Goal: Communication & Community: Answer question/provide support

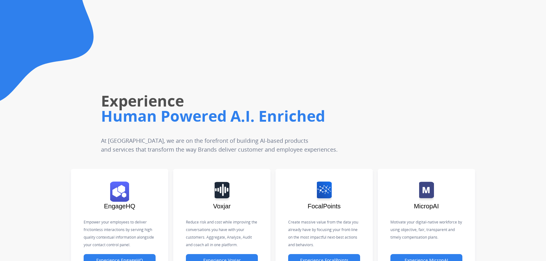
click at [475, 92] on div "Experience Human Powered A.I. Enriched At Untangl, we are on the forefront of b…" at bounding box center [311, 89] width 470 height 129
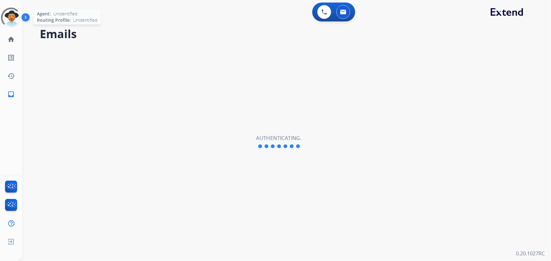
select select "**********"
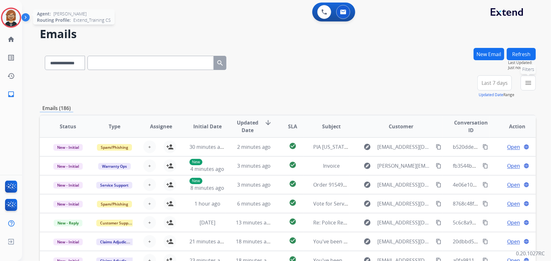
click at [528, 78] on button "menu Filters" at bounding box center [527, 82] width 15 height 15
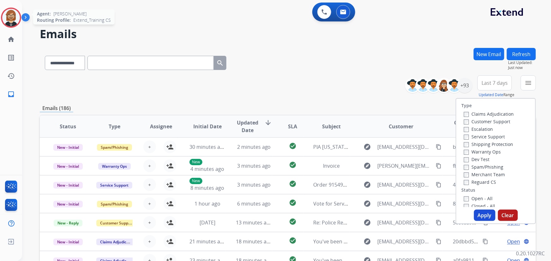
click at [475, 197] on label "Open - All" at bounding box center [478, 199] width 29 height 6
click at [488, 214] on button "Apply" at bounding box center [484, 215] width 21 height 11
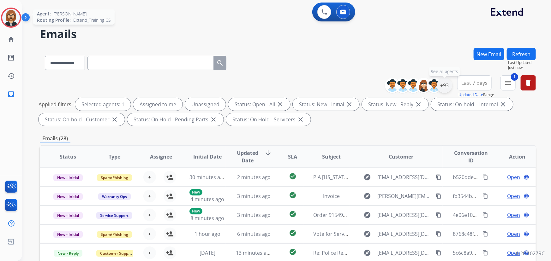
click at [443, 85] on div "+93" at bounding box center [444, 85] width 15 height 15
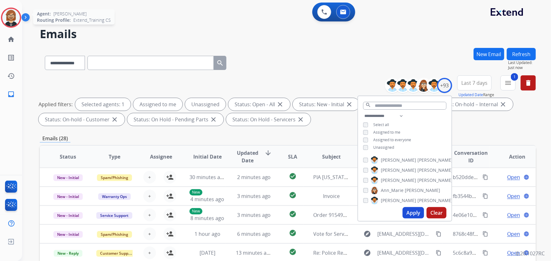
click at [378, 148] on span "Unassigned" at bounding box center [383, 147] width 21 height 5
click at [414, 215] on button "Apply" at bounding box center [412, 212] width 21 height 11
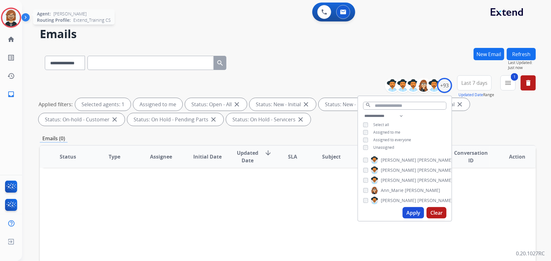
click at [344, 126] on div "**********" at bounding box center [288, 101] width 496 height 53
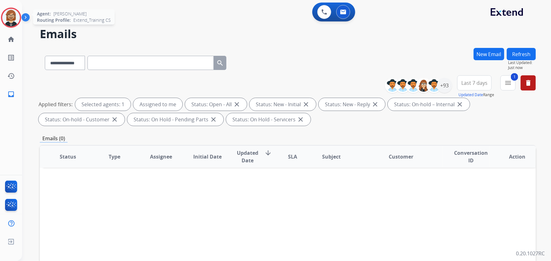
click at [11, 16] on img at bounding box center [11, 18] width 18 height 18
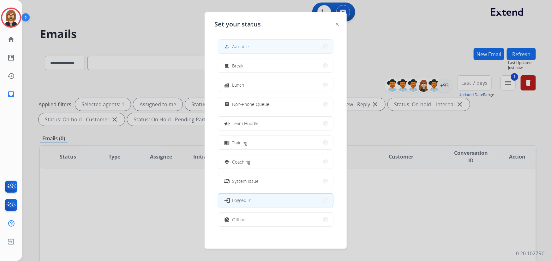
click at [256, 52] on button "how_to_reg Available" at bounding box center [275, 47] width 115 height 14
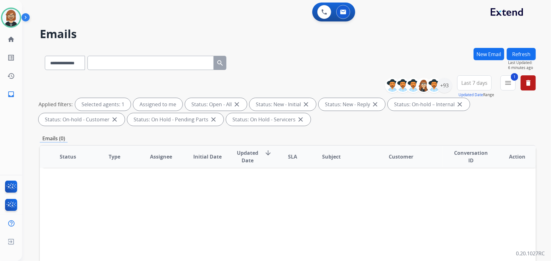
click at [478, 205] on div "Status Type Assignee Initial Date Updated Date arrow_downward SLA Subject Custo…" at bounding box center [288, 250] width 496 height 211
click at [517, 50] on button "Refresh" at bounding box center [520, 54] width 29 height 12
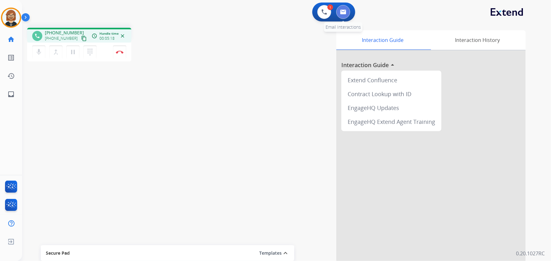
click at [342, 10] on img at bounding box center [343, 11] width 6 height 5
select select "**********"
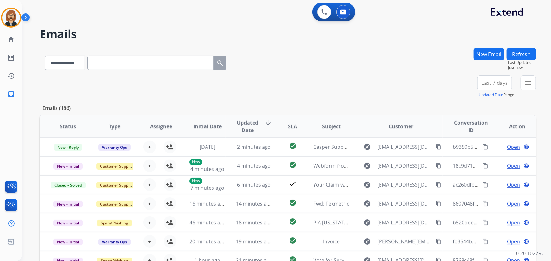
click at [488, 56] on button "New Email" at bounding box center [488, 54] width 31 height 12
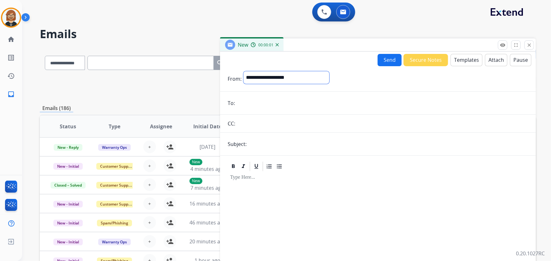
click at [293, 77] on select "**********" at bounding box center [286, 77] width 86 height 13
select select "**********"
click at [243, 71] on select "**********" at bounding box center [286, 77] width 86 height 13
click at [305, 100] on input "email" at bounding box center [382, 104] width 291 height 13
paste input "**********"
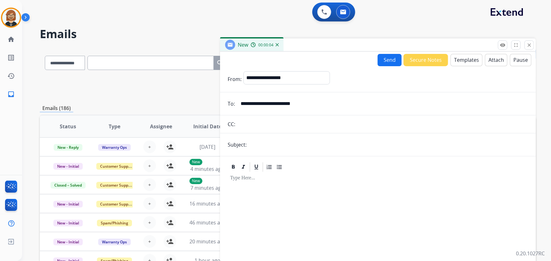
type input "**********"
click at [291, 145] on input "text" at bounding box center [388, 145] width 280 height 13
type input "**********"
click at [467, 59] on button "Templates" at bounding box center [466, 60] width 32 height 12
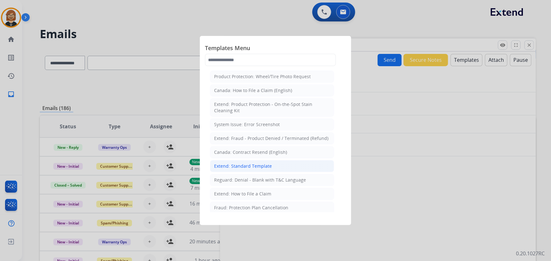
click at [275, 164] on li "Extend: Standard Template" at bounding box center [272, 166] width 124 height 12
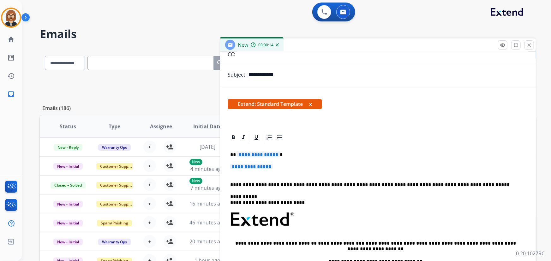
scroll to position [86, 0]
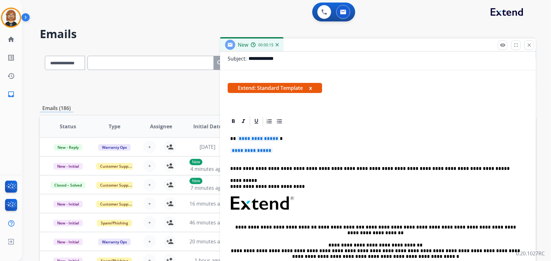
click at [262, 137] on span "**********" at bounding box center [258, 138] width 43 height 5
click at [250, 137] on span "**********" at bounding box center [258, 138] width 43 height 5
click at [252, 149] on span "**********" at bounding box center [251, 150] width 43 height 5
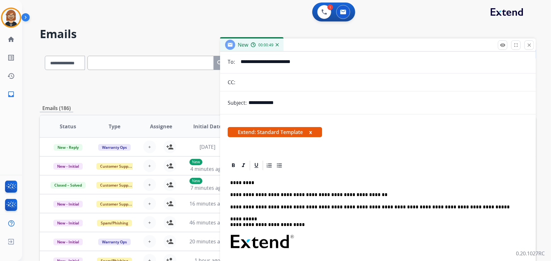
scroll to position [0, 0]
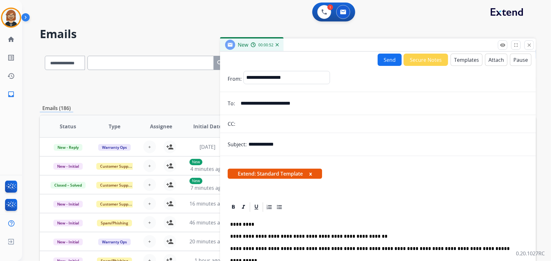
click at [385, 57] on button "Send" at bounding box center [389, 60] width 24 height 12
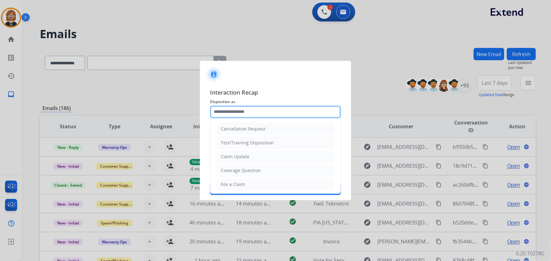
click at [289, 113] on input "text" at bounding box center [275, 112] width 131 height 13
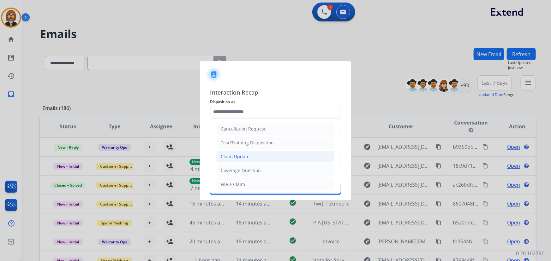
click at [271, 157] on li "Claim Update" at bounding box center [275, 157] width 118 height 12
type input "**********"
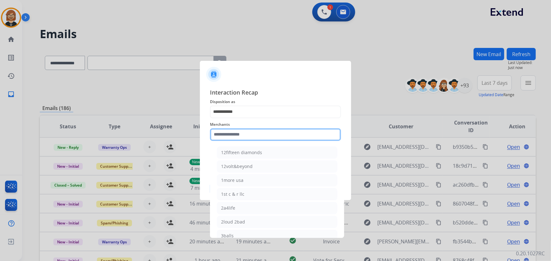
click at [287, 133] on input "text" at bounding box center [275, 134] width 131 height 13
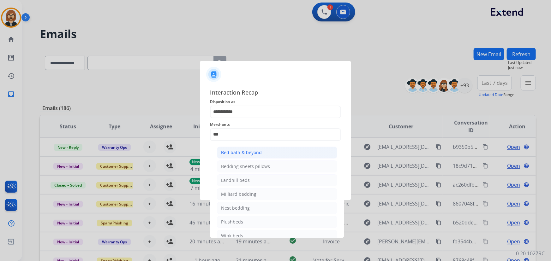
click at [269, 151] on li "Bed bath & beyond" at bounding box center [277, 153] width 120 height 12
type input "**********"
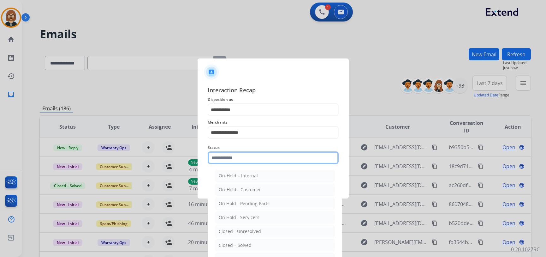
click at [259, 164] on div "Status On-Hold – Internal On-Hold - Customer On Hold - Pending Parts On Hold - …" at bounding box center [273, 153] width 131 height 25
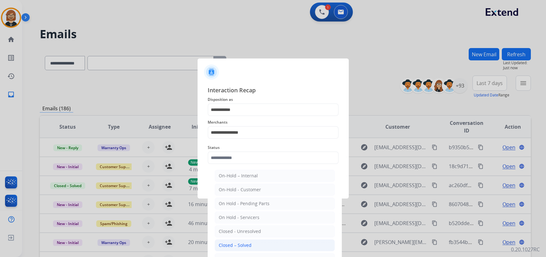
click at [267, 245] on li "Closed – Solved" at bounding box center [275, 245] width 120 height 12
type input "**********"
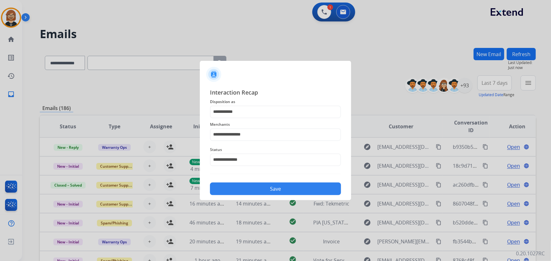
click at [278, 186] on button "Save" at bounding box center [275, 189] width 131 height 13
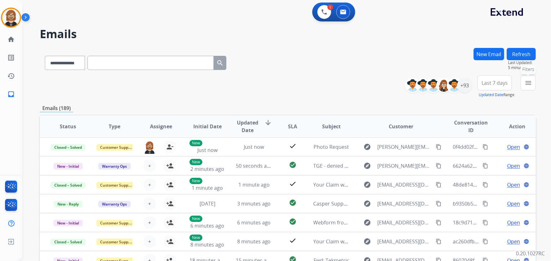
click at [527, 86] on mat-icon "menu" at bounding box center [528, 83] width 8 height 8
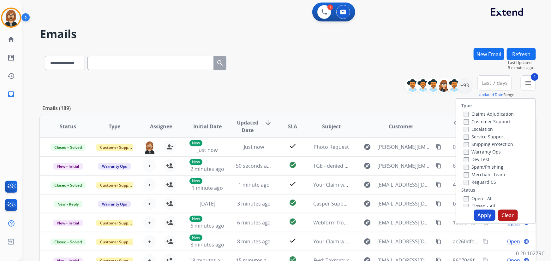
click at [481, 216] on button "Apply" at bounding box center [484, 215] width 21 height 11
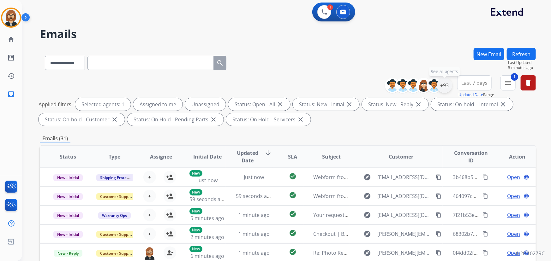
click at [448, 88] on div "+93" at bounding box center [444, 85] width 15 height 15
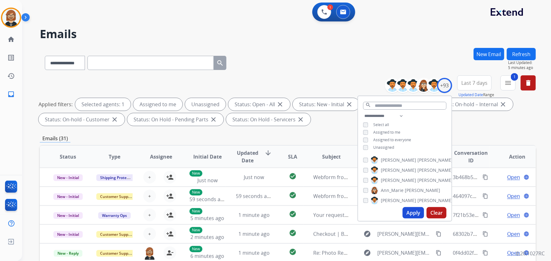
click at [379, 149] on span "Unassigned" at bounding box center [383, 147] width 21 height 5
click at [380, 146] on span "Unassigned" at bounding box center [383, 147] width 21 height 5
click at [414, 213] on button "Apply" at bounding box center [412, 212] width 21 height 11
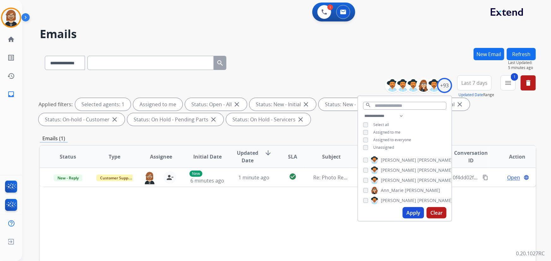
click at [226, 211] on div "Status Type Assignee Initial Date Updated Date arrow_downward SLA Subject Custo…" at bounding box center [288, 250] width 496 height 211
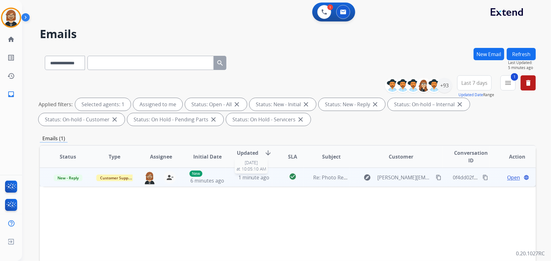
click at [257, 174] on span "1 minute ago" at bounding box center [253, 177] width 31 height 7
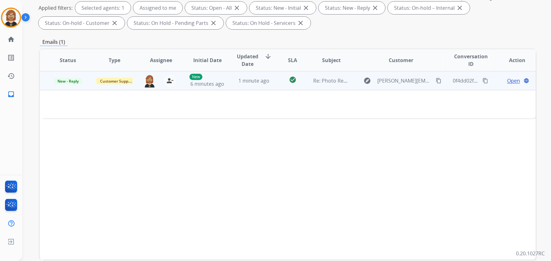
scroll to position [42, 0]
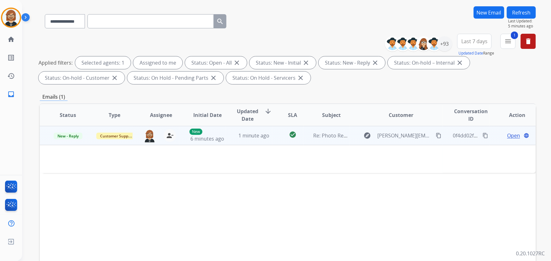
click at [509, 133] on span "Open" at bounding box center [513, 136] width 13 height 8
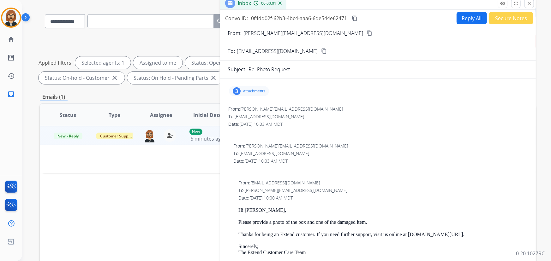
click at [254, 90] on p "attachments" at bounding box center [254, 91] width 22 height 5
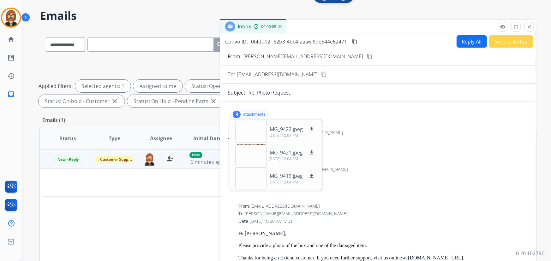
scroll to position [0, 0]
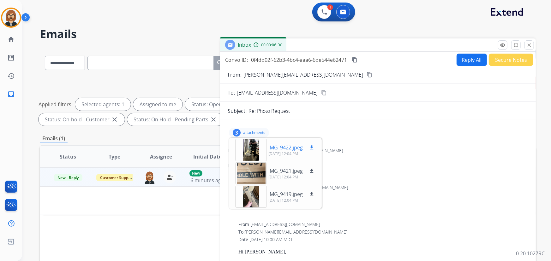
click at [247, 147] on div at bounding box center [251, 150] width 32 height 22
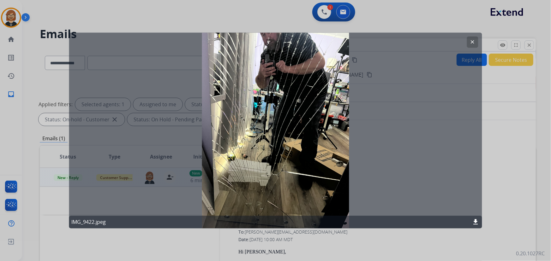
drag, startPoint x: 263, startPoint y: 132, endPoint x: 377, endPoint y: 150, distance: 115.4
click at [377, 150] on div "clear IMG_9422.jpeg download" at bounding box center [275, 131] width 413 height 196
drag, startPoint x: 326, startPoint y: 142, endPoint x: 475, endPoint y: 219, distance: 167.0
click at [471, 219] on div "IMG_9422.jpeg download" at bounding box center [275, 222] width 413 height 13
click at [478, 221] on mat-icon "download" at bounding box center [476, 223] width 8 height 8
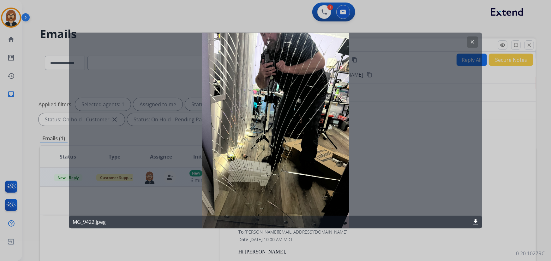
click at [498, 201] on div at bounding box center [275, 130] width 551 height 261
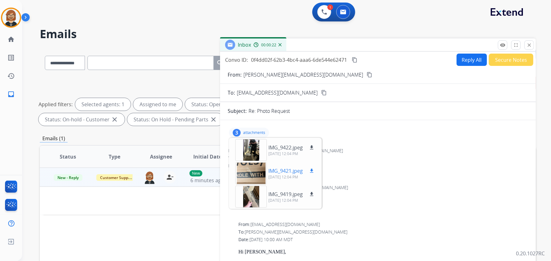
click at [252, 167] on div at bounding box center [251, 174] width 32 height 22
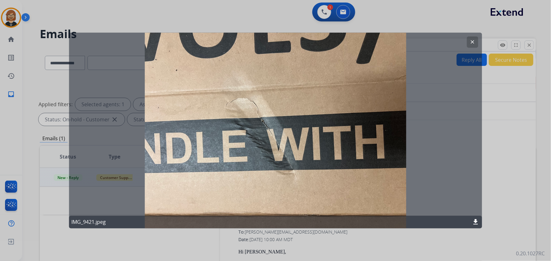
click at [516, 187] on div at bounding box center [275, 130] width 551 height 261
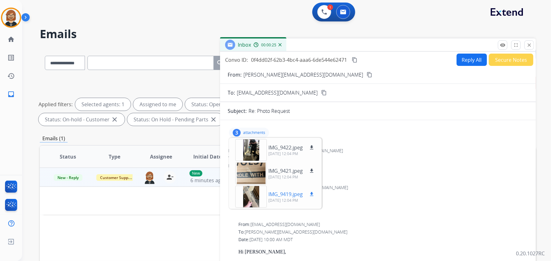
click at [247, 199] on div at bounding box center [251, 197] width 32 height 22
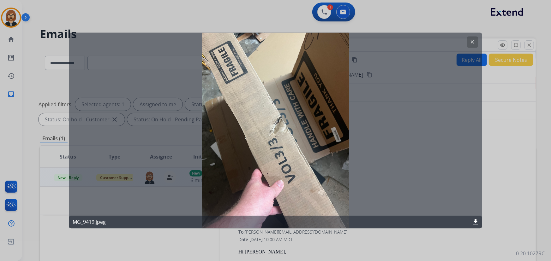
click at [469, 40] on button "clear" at bounding box center [472, 42] width 11 height 11
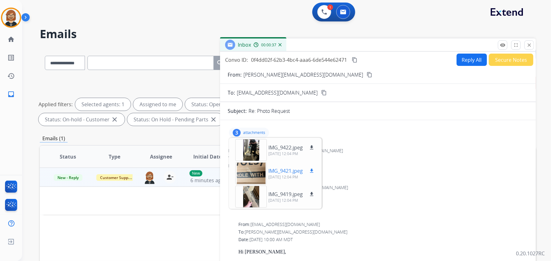
click at [249, 170] on div at bounding box center [251, 174] width 32 height 22
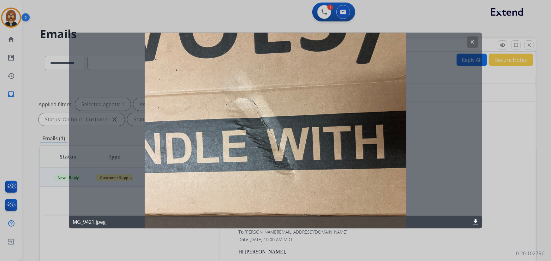
click at [476, 221] on mat-icon "download" at bounding box center [476, 223] width 8 height 8
click at [418, 142] on div "clear IMG_9421.jpeg download" at bounding box center [275, 131] width 413 height 196
click at [470, 41] on mat-icon "clear" at bounding box center [473, 42] width 6 height 6
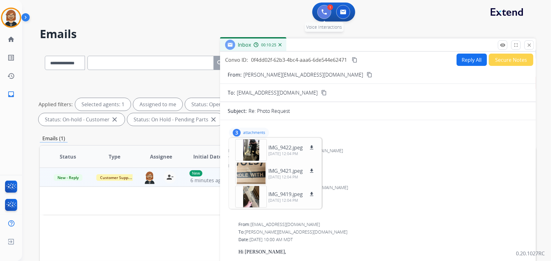
click at [327, 10] on img at bounding box center [324, 12] width 6 height 6
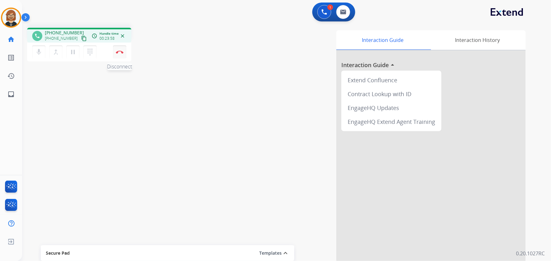
click at [118, 51] on img at bounding box center [120, 51] width 8 height 3
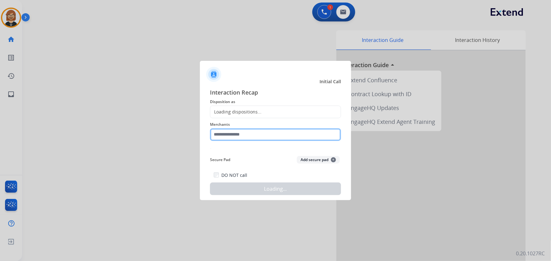
click at [273, 137] on input "text" at bounding box center [275, 134] width 131 height 13
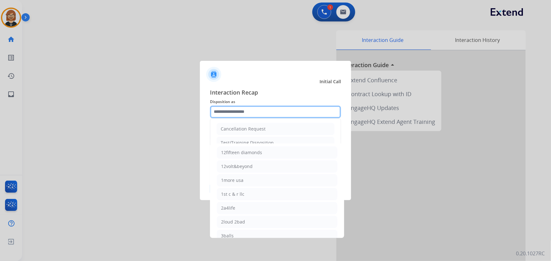
click at [263, 111] on input "text" at bounding box center [275, 112] width 131 height 13
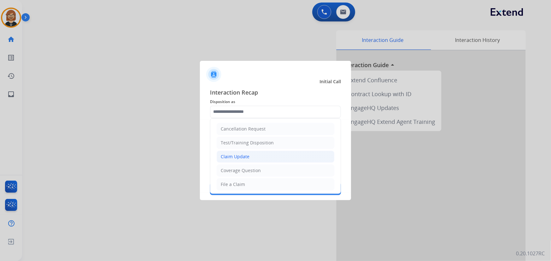
click at [266, 155] on li "Claim Update" at bounding box center [275, 157] width 118 height 12
type input "**********"
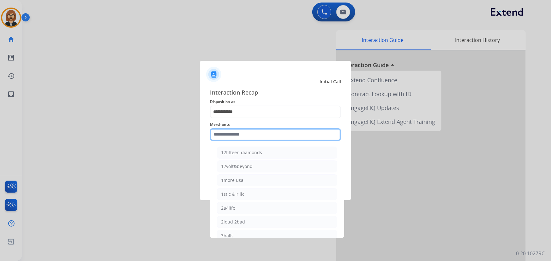
click at [270, 135] on input "text" at bounding box center [275, 134] width 131 height 13
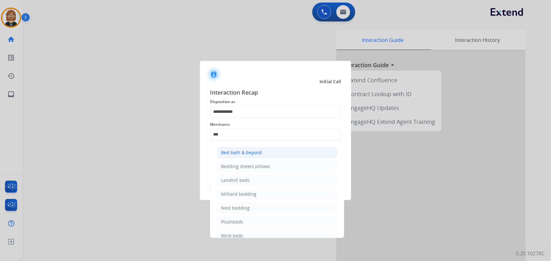
click at [270, 150] on li "Bed bath & beyond" at bounding box center [277, 153] width 120 height 12
type input "**********"
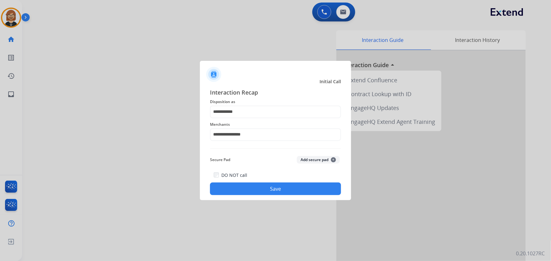
click at [286, 189] on button "Save" at bounding box center [275, 189] width 131 height 13
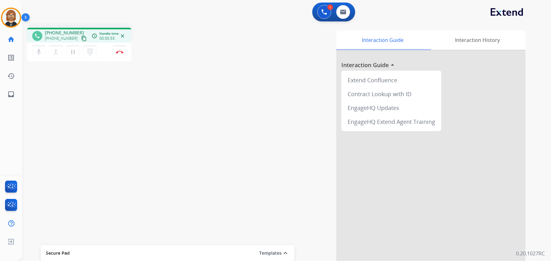
click at [250, 28] on div "Interaction Guide Interaction History Interaction Guide arrow_drop_up Extend Co…" at bounding box center [369, 157] width 333 height 258
click at [123, 52] on img at bounding box center [120, 51] width 8 height 3
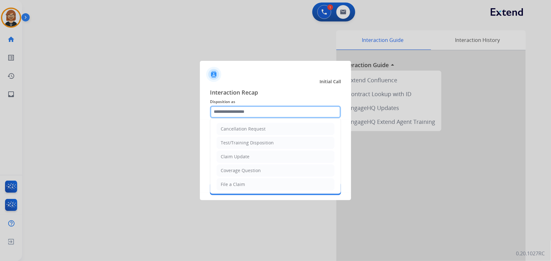
click at [260, 107] on input "text" at bounding box center [275, 112] width 131 height 13
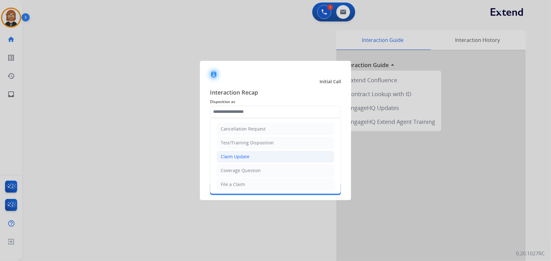
click at [257, 155] on li "Claim Update" at bounding box center [275, 157] width 118 height 12
type input "**********"
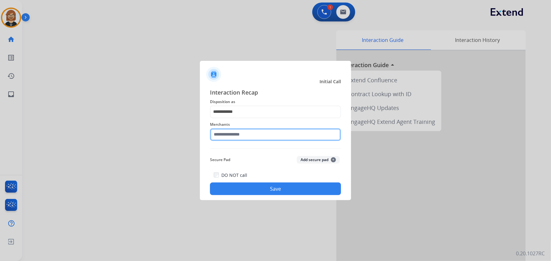
click at [258, 132] on input "text" at bounding box center [275, 134] width 131 height 13
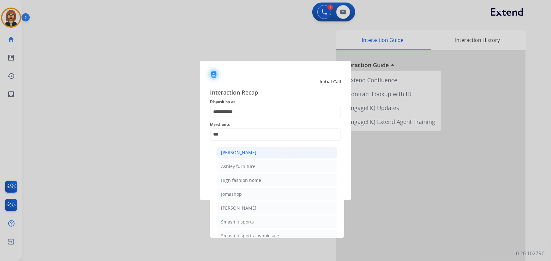
click at [258, 154] on li "[PERSON_NAME]" at bounding box center [277, 153] width 120 height 12
type input "**********"
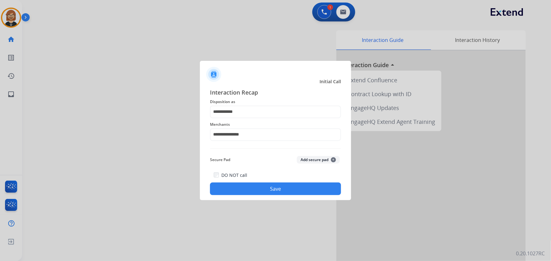
click at [265, 190] on button "Save" at bounding box center [275, 189] width 131 height 13
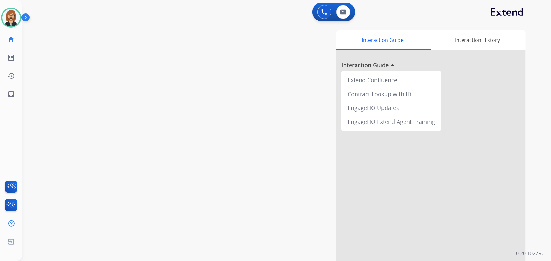
click at [461, 194] on div at bounding box center [430, 167] width 189 height 235
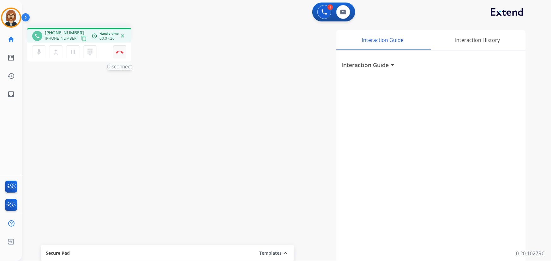
click at [118, 51] on img at bounding box center [120, 51] width 8 height 3
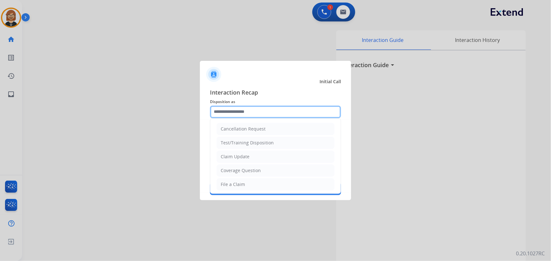
click at [277, 115] on input "text" at bounding box center [275, 112] width 131 height 13
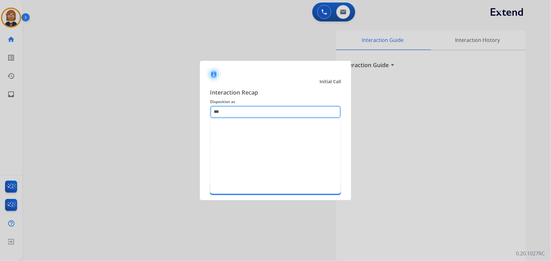
click at [265, 112] on input "***" at bounding box center [275, 112] width 131 height 13
drag, startPoint x: 265, startPoint y: 112, endPoint x: 139, endPoint y: 115, distance: 126.3
click at [0, 115] on app-contact-recap-modal "Initial Call Interaction Recap Disposition as *** Merchants Secure Pad Add secu…" at bounding box center [0, 130] width 0 height 261
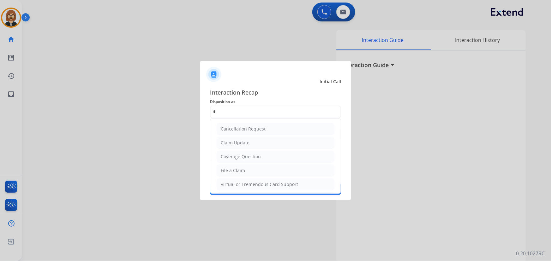
click at [237, 168] on div "File a Claim" at bounding box center [233, 171] width 24 height 6
type input "**********"
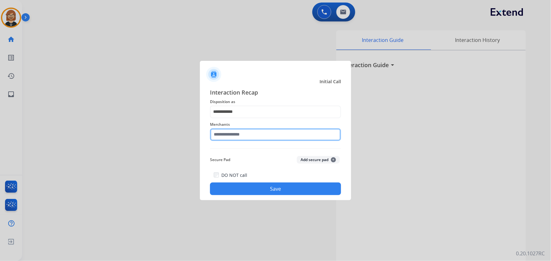
click at [229, 135] on input "text" at bounding box center [275, 134] width 131 height 13
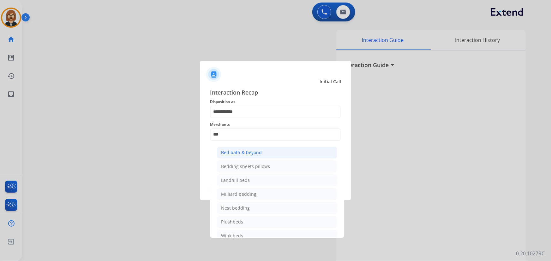
click at [240, 151] on div "Bed bath & beyond" at bounding box center [241, 153] width 41 height 6
type input "**********"
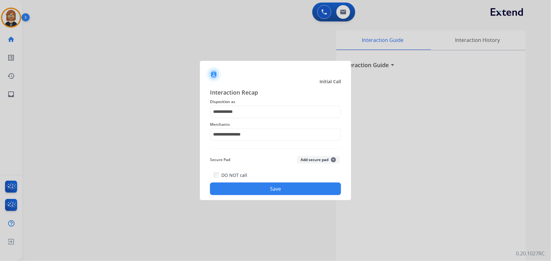
click at [280, 191] on button "Save" at bounding box center [275, 189] width 131 height 13
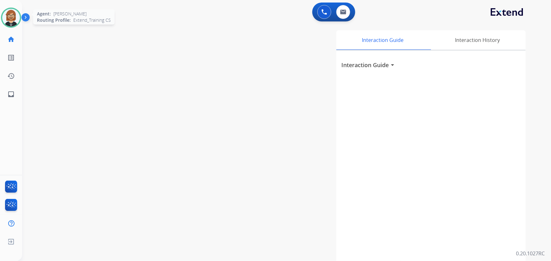
click at [20, 17] on div at bounding box center [11, 18] width 20 height 20
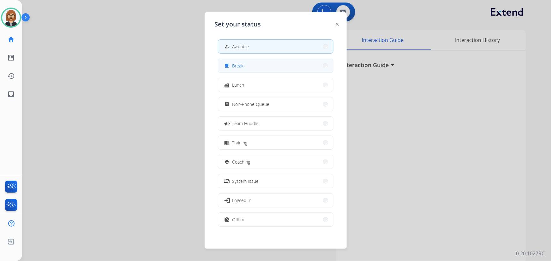
click at [277, 62] on button "free_breakfast Break" at bounding box center [275, 66] width 115 height 14
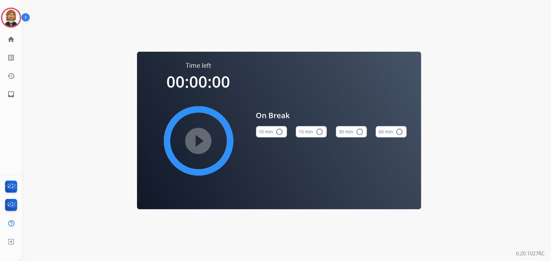
click at [197, 139] on div "play_circle_filled" at bounding box center [198, 141] width 95 height 95
click at [281, 131] on mat-icon "radio_button_unchecked" at bounding box center [280, 132] width 8 height 8
click at [195, 144] on mat-icon "play_circle_filled" at bounding box center [199, 141] width 8 height 8
click at [12, 95] on mat-icon "inbox" at bounding box center [11, 95] width 8 height 8
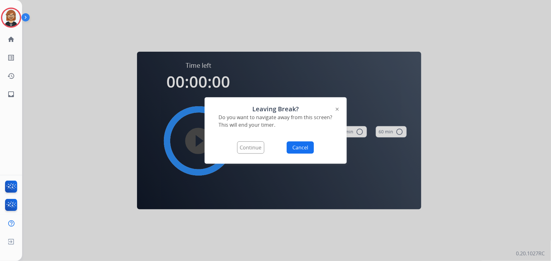
click at [251, 151] on button "Continue" at bounding box center [250, 148] width 27 height 12
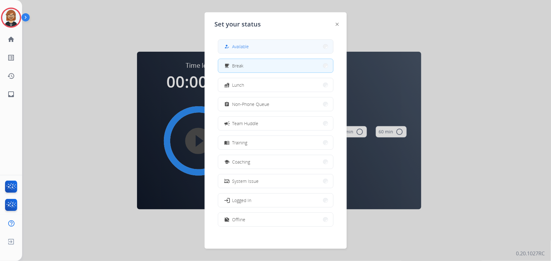
click at [280, 49] on button "how_to_reg Available" at bounding box center [275, 47] width 115 height 14
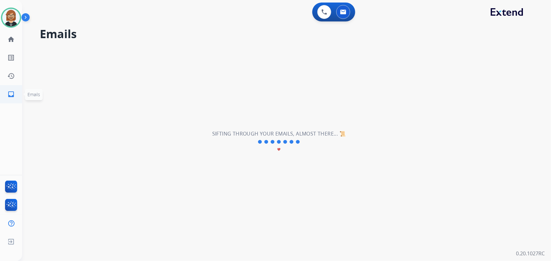
click at [10, 97] on mat-icon "inbox" at bounding box center [11, 95] width 8 height 8
click at [12, 40] on mat-icon "home" at bounding box center [11, 40] width 8 height 8
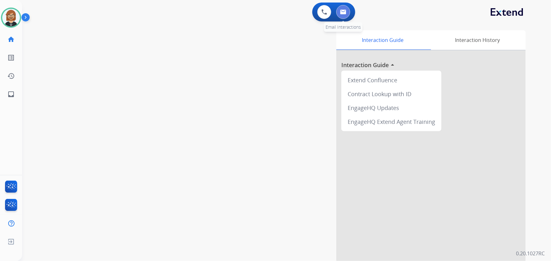
click at [344, 12] on img at bounding box center [343, 11] width 6 height 5
select select "**********"
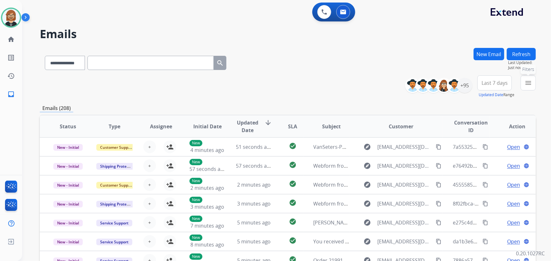
click at [527, 84] on mat-icon "menu" at bounding box center [528, 83] width 8 height 8
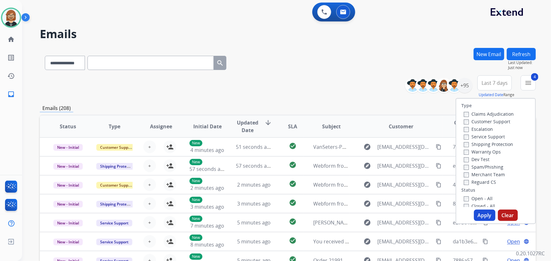
click at [482, 217] on button "Apply" at bounding box center [484, 215] width 21 height 11
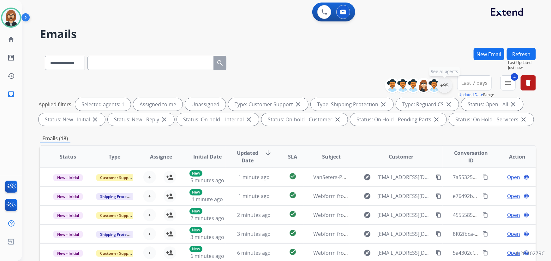
click at [444, 86] on div "+95" at bounding box center [444, 85] width 15 height 15
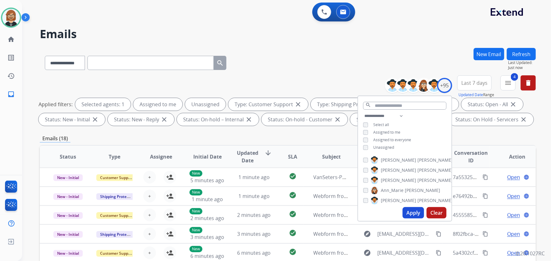
click at [379, 147] on span "Unassigned" at bounding box center [383, 147] width 21 height 5
click at [417, 212] on button "Apply" at bounding box center [412, 212] width 21 height 11
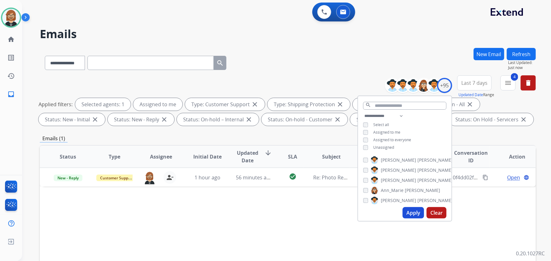
drag, startPoint x: 245, startPoint y: 234, endPoint x: 247, endPoint y: 231, distance: 4.1
click at [246, 234] on div "Status Type Assignee Initial Date Updated Date arrow_downward SLA Subject Custo…" at bounding box center [288, 250] width 496 height 211
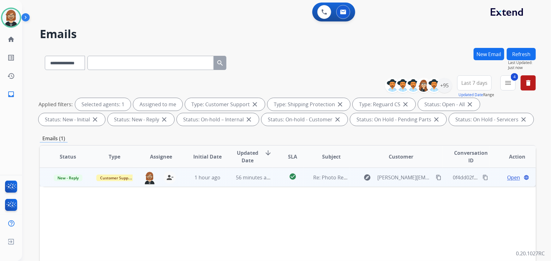
click at [242, 182] on td "56 minutes ago" at bounding box center [249, 177] width 46 height 19
click at [507, 178] on span "Open" at bounding box center [513, 178] width 13 height 8
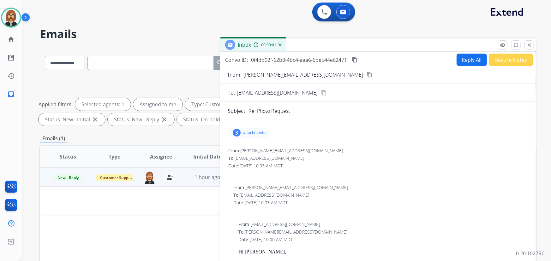
click at [516, 62] on button "Secure Notes" at bounding box center [510, 60] width 44 height 12
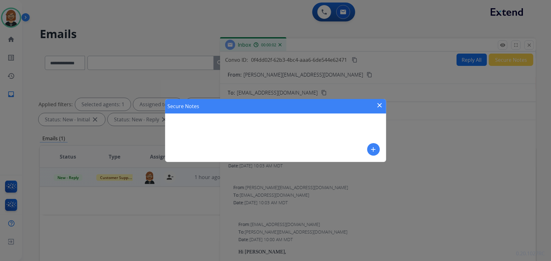
click at [374, 150] on mat-icon "add" at bounding box center [374, 150] width 8 height 8
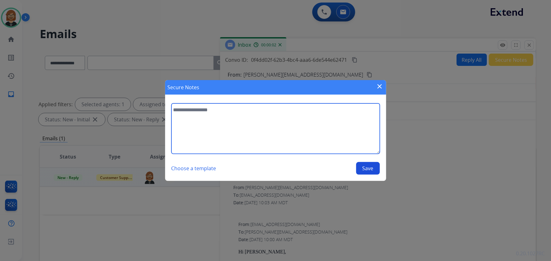
click at [304, 132] on textarea at bounding box center [275, 128] width 208 height 50
type textarea "**********"
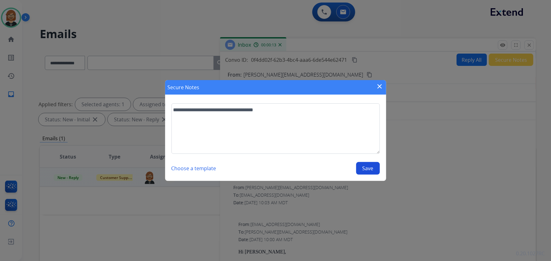
click at [364, 168] on button "Save" at bounding box center [368, 168] width 24 height 13
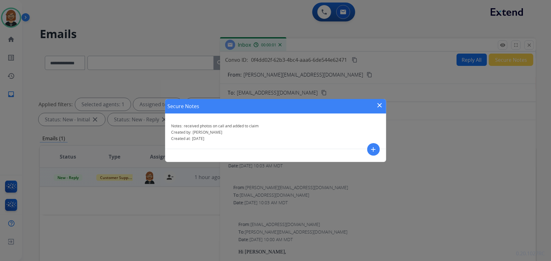
click at [378, 105] on mat-icon "close" at bounding box center [380, 106] width 8 height 8
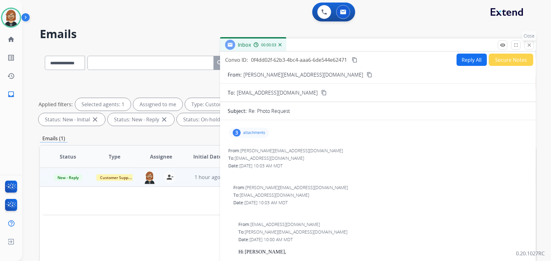
click at [530, 45] on mat-icon "close" at bounding box center [529, 45] width 6 height 6
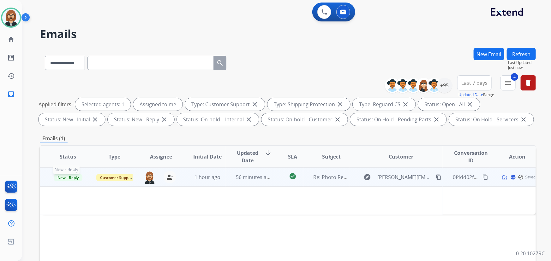
click at [64, 180] on span "New - Reply" at bounding box center [68, 177] width 29 height 7
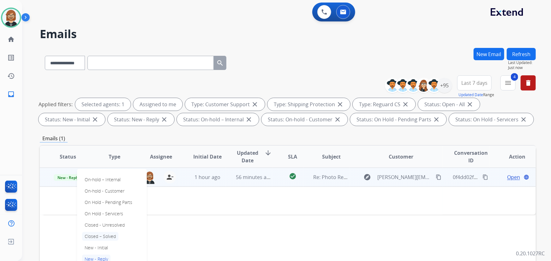
click at [109, 237] on p "Closed – Solved" at bounding box center [100, 236] width 36 height 9
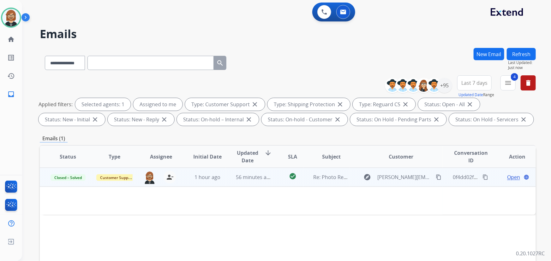
click at [524, 51] on button "Refresh" at bounding box center [520, 54] width 29 height 12
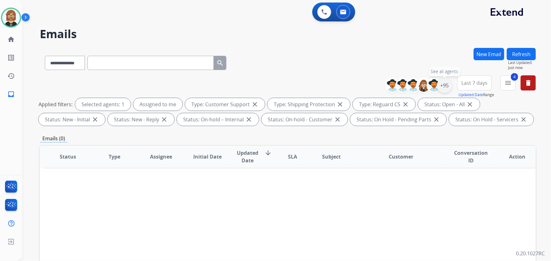
click at [447, 86] on div "+95" at bounding box center [444, 85] width 15 height 15
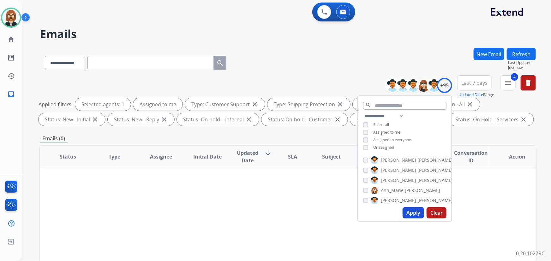
click at [383, 147] on span "Unassigned" at bounding box center [383, 147] width 21 height 5
click at [411, 212] on button "Apply" at bounding box center [412, 212] width 21 height 11
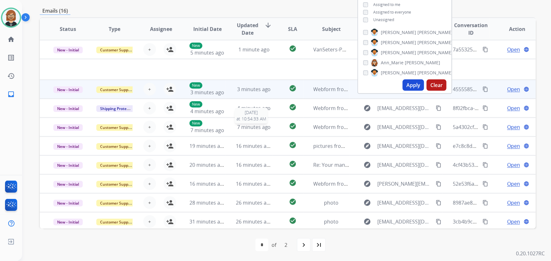
scroll to position [21, 0]
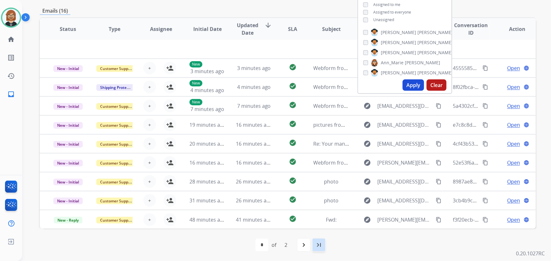
click at [320, 246] on mat-icon "last_page" at bounding box center [319, 245] width 8 height 8
select select "*"
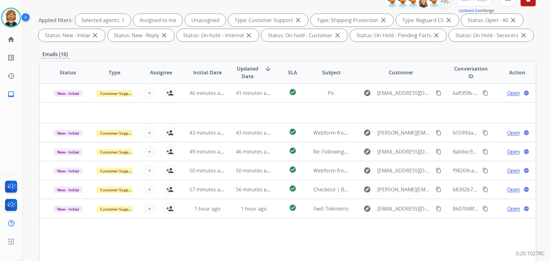
scroll to position [128, 0]
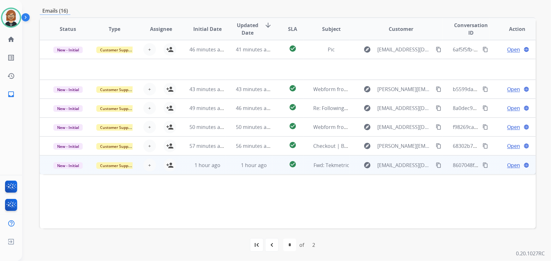
click at [227, 165] on td "1 hour ago" at bounding box center [249, 165] width 46 height 19
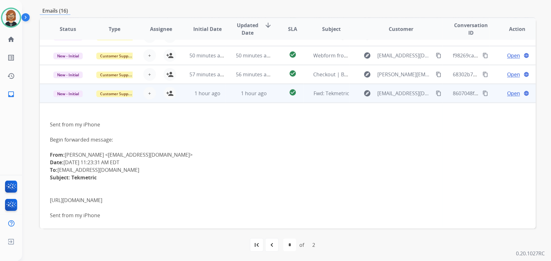
scroll to position [51, 0]
click at [102, 198] on span "[URL][DOMAIN_NAME]" at bounding box center [76, 200] width 52 height 7
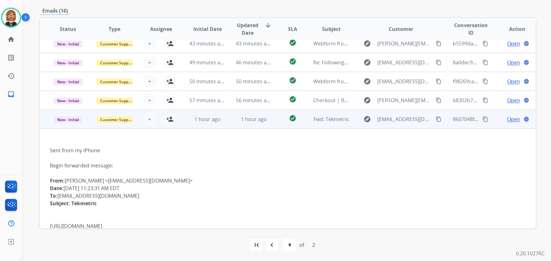
scroll to position [0, 0]
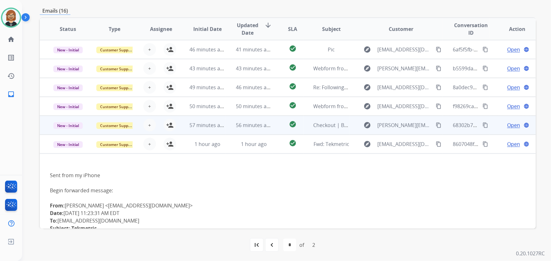
click at [258, 129] on td "56 minutes ago" at bounding box center [249, 125] width 46 height 19
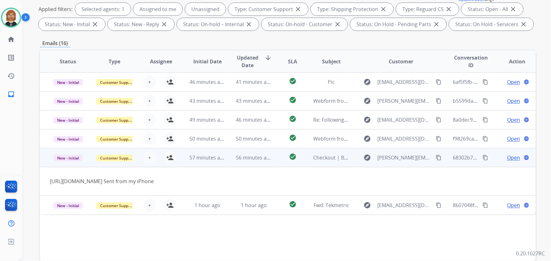
scroll to position [99, 0]
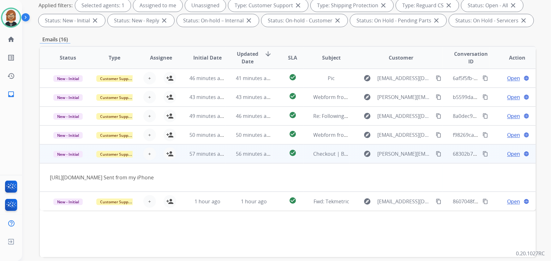
drag, startPoint x: 50, startPoint y: 177, endPoint x: 169, endPoint y: 192, distance: 120.0
click at [169, 192] on td "[URL][DOMAIN_NAME] Sent from my iPhone" at bounding box center [241, 177] width 403 height 28
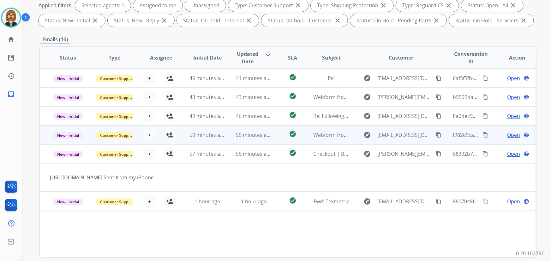
click at [234, 135] on td "50 minutes ago" at bounding box center [249, 135] width 46 height 19
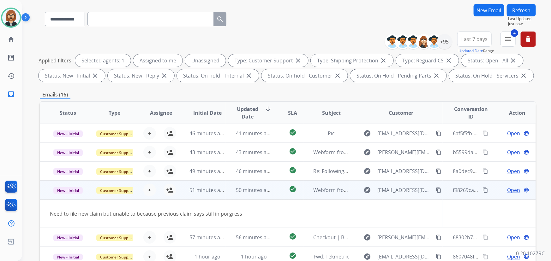
scroll to position [42, 0]
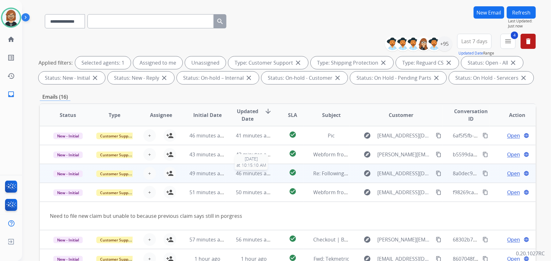
click at [247, 171] on span "46 minutes ago" at bounding box center [254, 173] width 37 height 7
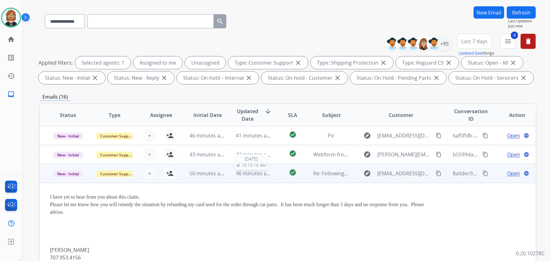
scroll to position [38, 0]
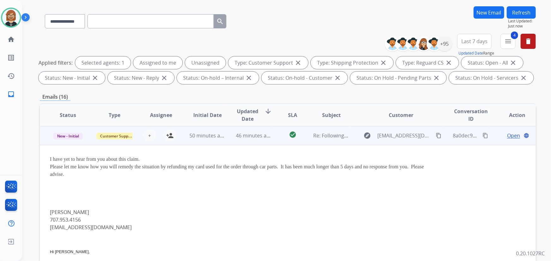
click at [435, 133] on mat-icon "content_copy" at bounding box center [438, 136] width 6 height 6
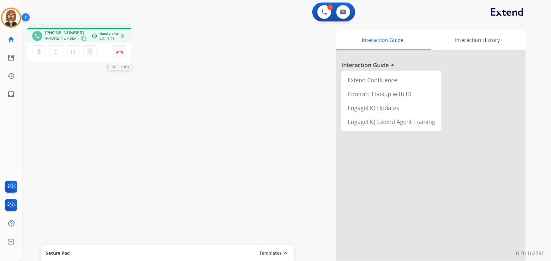
click at [119, 52] on img at bounding box center [120, 51] width 8 height 3
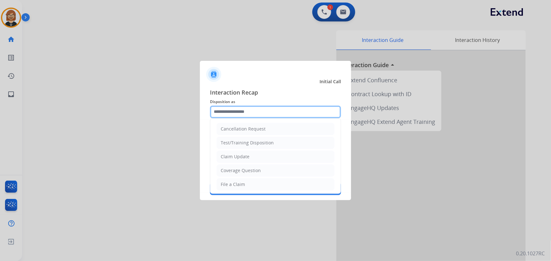
click at [275, 106] on input "text" at bounding box center [275, 112] width 131 height 13
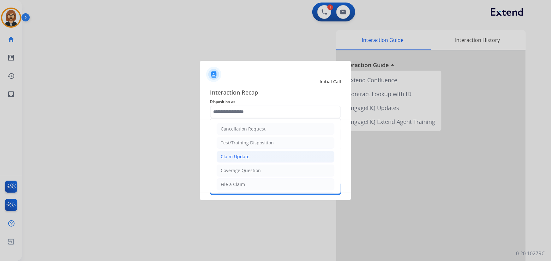
click at [254, 160] on li "Claim Update" at bounding box center [275, 157] width 118 height 12
type input "**********"
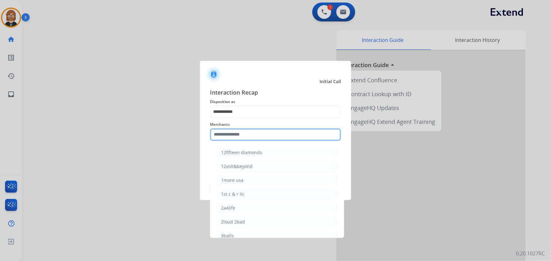
click at [257, 137] on input "text" at bounding box center [275, 134] width 131 height 13
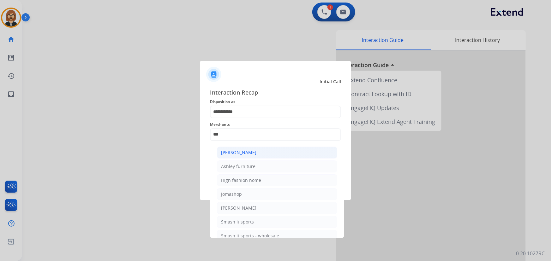
click at [281, 151] on li "[PERSON_NAME]" at bounding box center [277, 153] width 120 height 12
type input "**********"
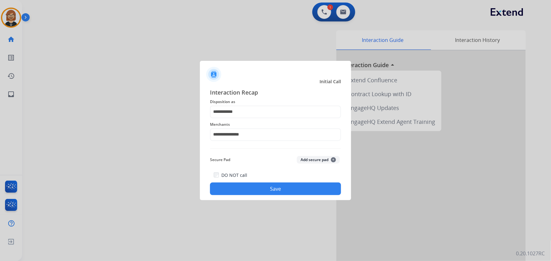
click at [283, 191] on button "Save" at bounding box center [275, 189] width 131 height 13
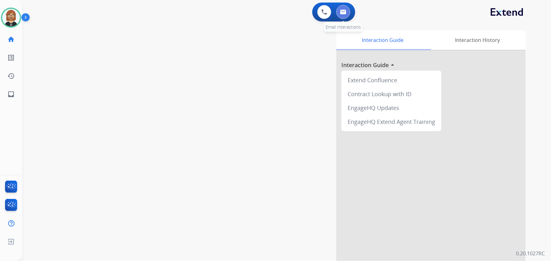
click at [344, 10] on img at bounding box center [343, 11] width 6 height 5
select select "**********"
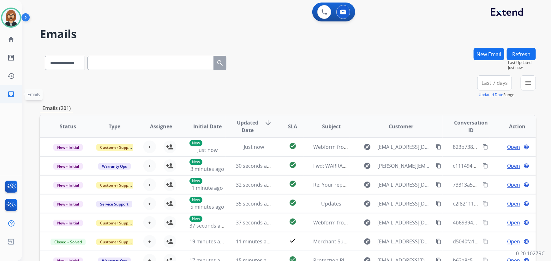
click at [11, 94] on mat-icon "inbox" at bounding box center [11, 95] width 8 height 8
click at [527, 82] on mat-icon "menu" at bounding box center [528, 83] width 8 height 8
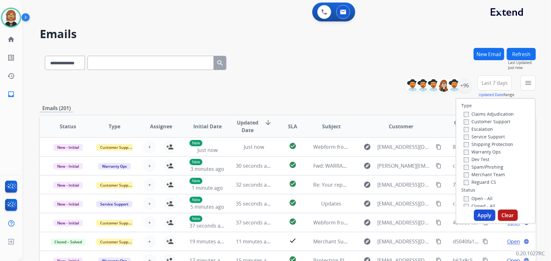
click at [469, 198] on label "Open - All" at bounding box center [478, 199] width 29 height 6
click at [474, 183] on label "Reguard CS" at bounding box center [480, 182] width 32 height 6
click at [470, 143] on label "Shipping Protection" at bounding box center [488, 144] width 49 height 6
click at [475, 120] on label "Customer Support" at bounding box center [487, 122] width 46 height 6
click at [484, 213] on button "Apply" at bounding box center [484, 215] width 21 height 11
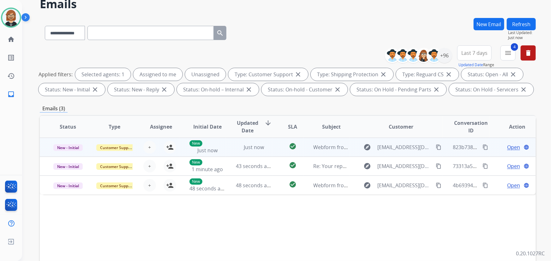
scroll to position [28, 0]
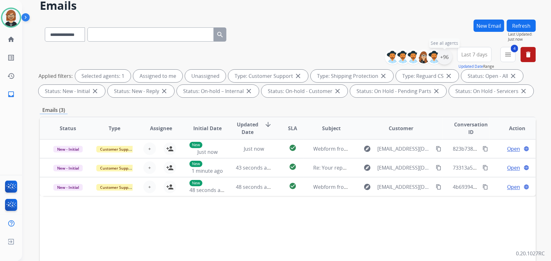
click at [446, 57] on div "+96" at bounding box center [444, 57] width 15 height 15
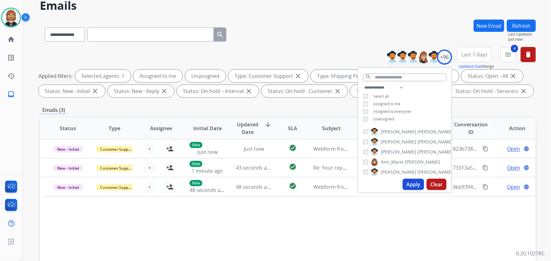
click at [413, 186] on button "Apply" at bounding box center [412, 184] width 21 height 11
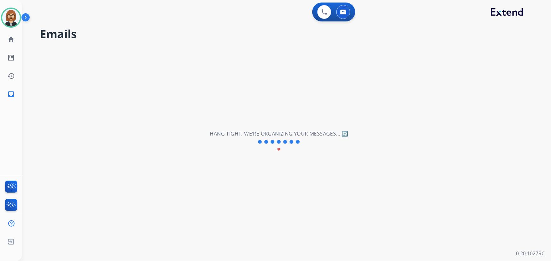
scroll to position [0, 0]
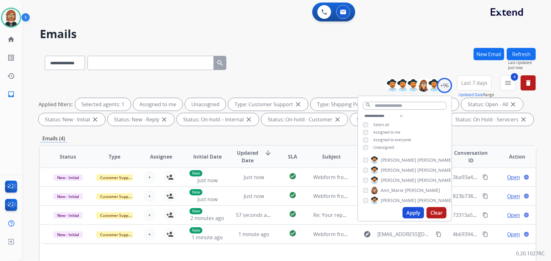
click at [325, 140] on div "Emails (4)" at bounding box center [288, 139] width 496 height 8
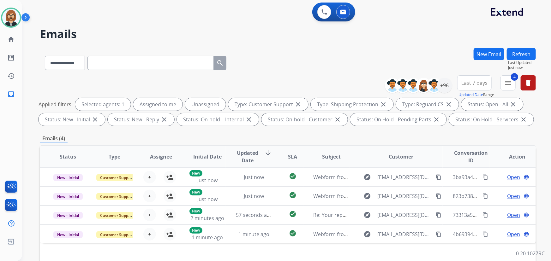
click at [524, 54] on button "Refresh" at bounding box center [520, 54] width 29 height 12
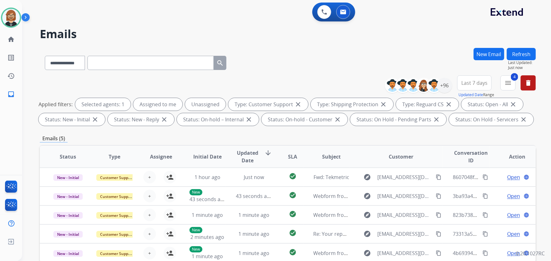
scroll to position [57, 0]
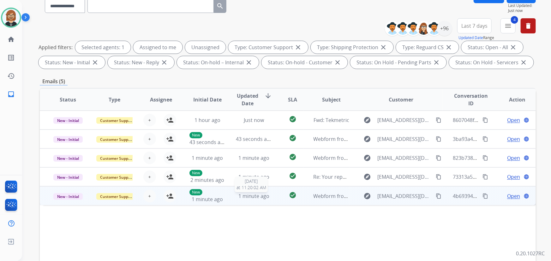
click at [268, 194] on div "1 minute ago" at bounding box center [254, 196] width 36 height 8
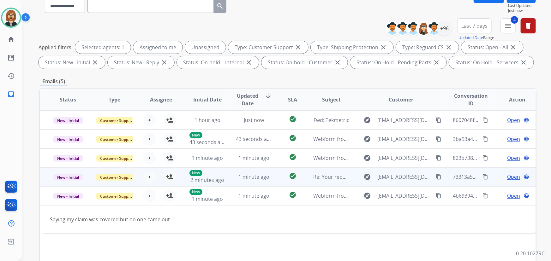
click at [264, 182] on td "1 minute ago" at bounding box center [249, 177] width 46 height 19
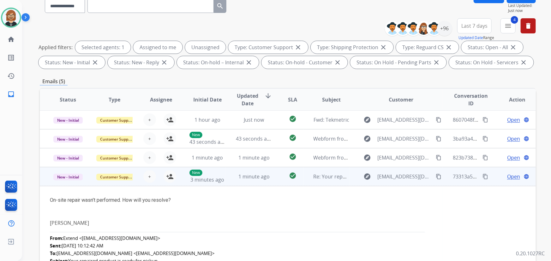
scroll to position [0, 0]
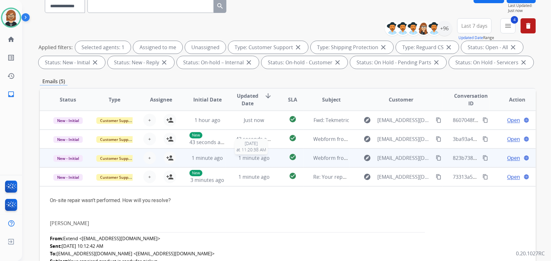
click at [249, 160] on span "1 minute ago" at bounding box center [253, 158] width 31 height 7
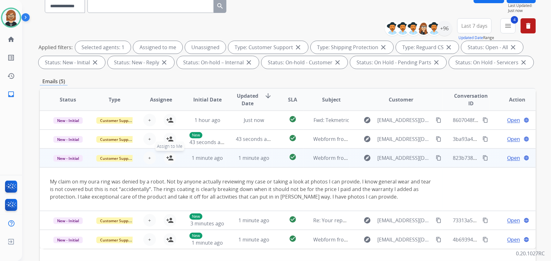
click at [169, 157] on mat-icon "person_add" at bounding box center [170, 158] width 8 height 8
click at [507, 156] on span "Open" at bounding box center [513, 158] width 13 height 8
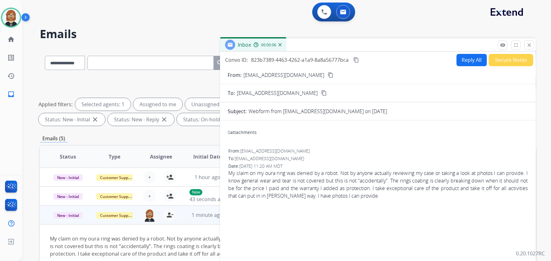
click at [170, 242] on div "My claim on my oura ring was denied by a robot. Not by anyone actually reviewin…" at bounding box center [241, 246] width 382 height 23
click at [527, 43] on mat-icon "close" at bounding box center [529, 45] width 6 height 6
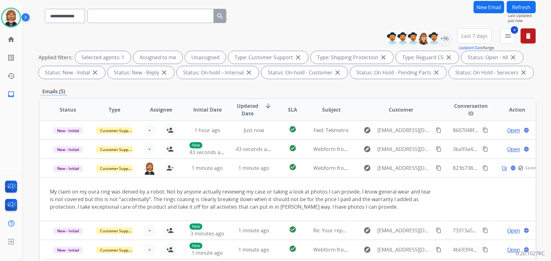
scroll to position [57, 0]
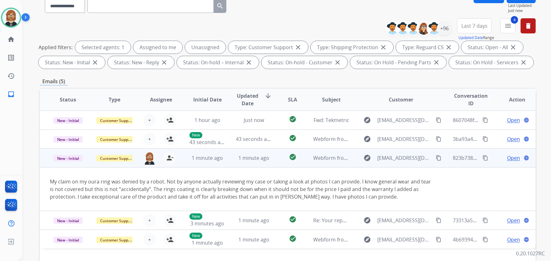
click at [435, 155] on mat-icon "content_copy" at bounding box center [438, 158] width 6 height 6
click at [507, 157] on span "Open" at bounding box center [513, 158] width 13 height 8
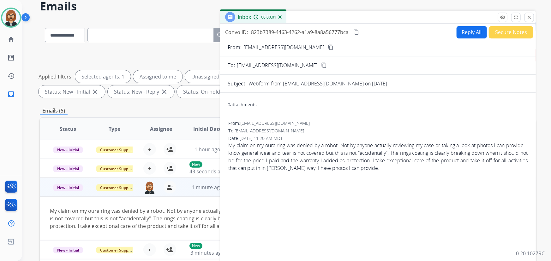
scroll to position [0, 0]
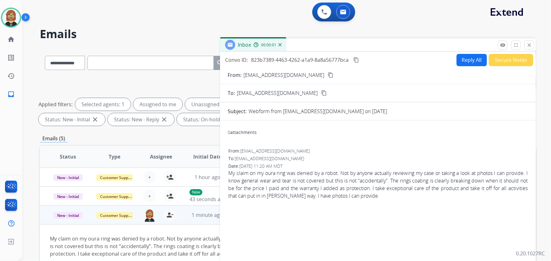
click at [471, 70] on form "From: [PERSON_NAME][EMAIL_ADDRESS][DOMAIN_NAME] content_copy To: [EMAIL_ADDRESS…" at bounding box center [378, 187] width 316 height 243
click at [465, 57] on button "Reply All" at bounding box center [471, 60] width 30 height 12
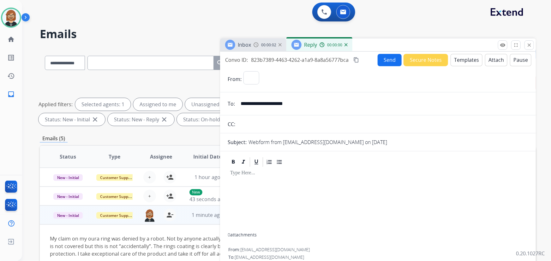
select select "**********"
click at [458, 59] on button "Templates" at bounding box center [466, 60] width 32 height 12
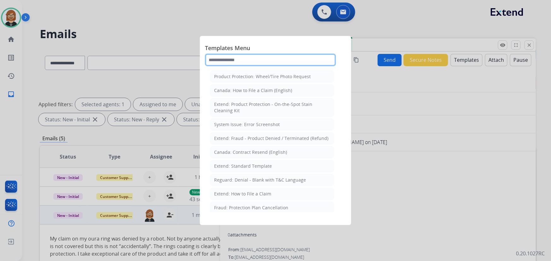
click at [252, 55] on input "text" at bounding box center [270, 60] width 131 height 13
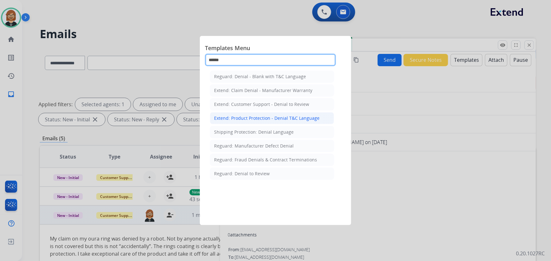
type input "******"
click at [267, 120] on div "Extend: Product Protection - Denial T&C Language" at bounding box center [266, 118] width 105 height 6
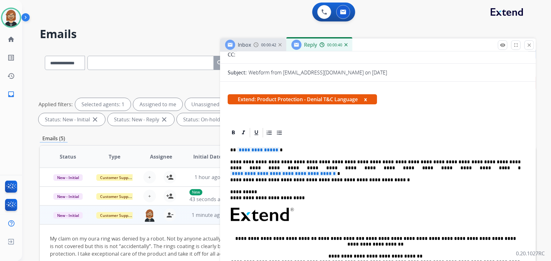
scroll to position [115, 0]
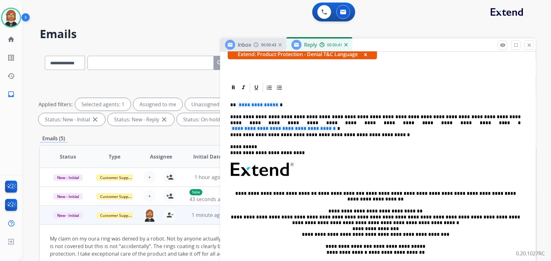
click at [337, 126] on span "**********" at bounding box center [283, 128] width 107 height 5
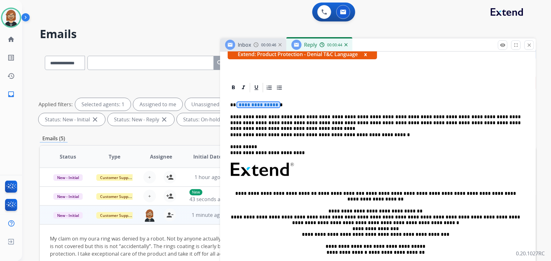
click at [256, 106] on span "**********" at bounding box center [258, 104] width 43 height 5
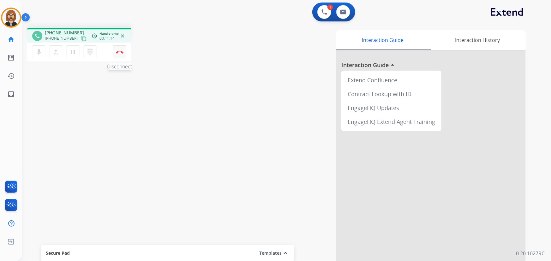
click at [121, 53] on img at bounding box center [120, 51] width 8 height 3
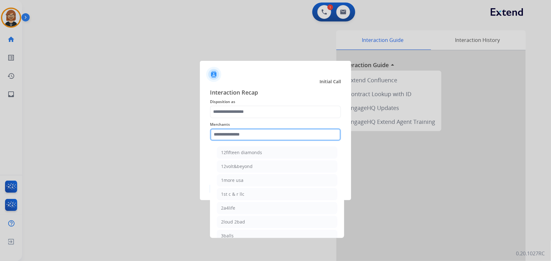
click at [270, 138] on input "text" at bounding box center [275, 134] width 131 height 13
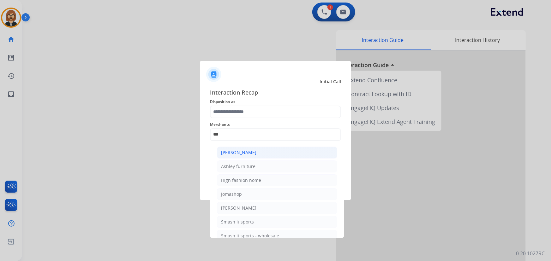
click at [265, 151] on li "[PERSON_NAME]" at bounding box center [277, 153] width 120 height 12
type input "**********"
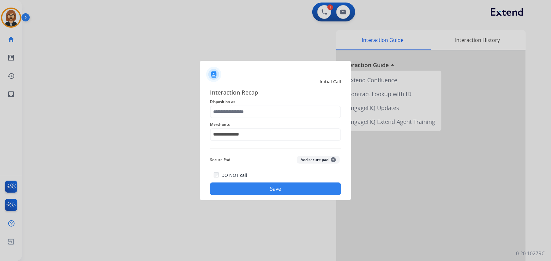
click at [259, 104] on span "Disposition as" at bounding box center [275, 102] width 131 height 8
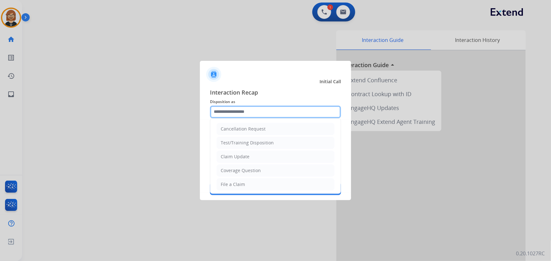
click at [253, 109] on input "text" at bounding box center [275, 112] width 131 height 13
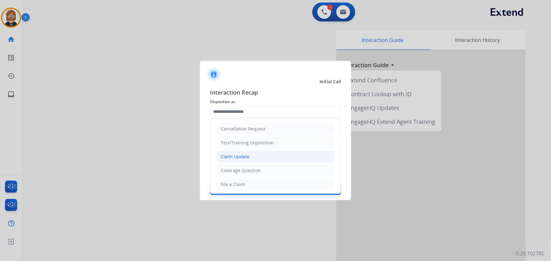
click at [259, 153] on li "Claim Update" at bounding box center [275, 157] width 118 height 12
type input "**********"
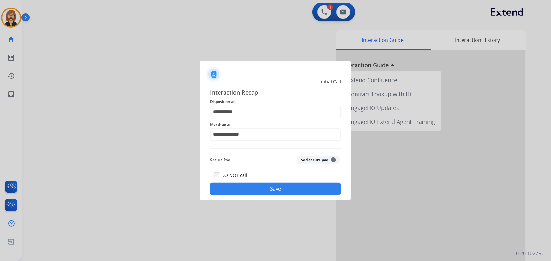
click at [282, 186] on button "Save" at bounding box center [275, 189] width 131 height 13
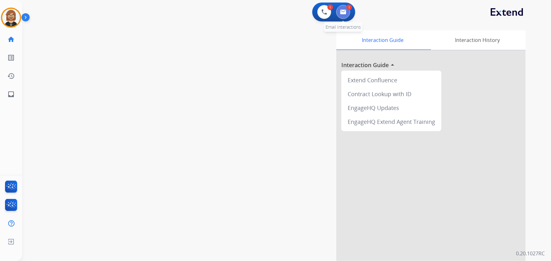
click at [350, 12] on button at bounding box center [343, 12] width 14 height 14
select select "**********"
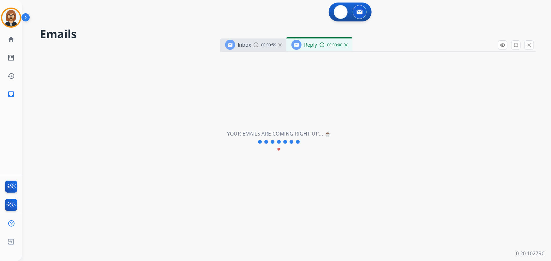
select select "**********"
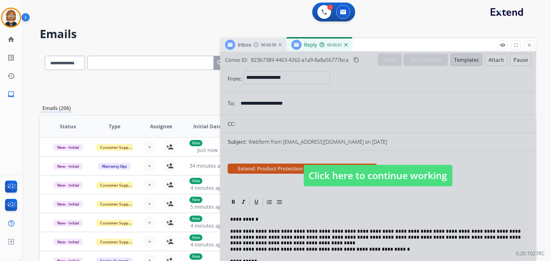
click at [376, 174] on span "Click here to continue working" at bounding box center [378, 175] width 149 height 21
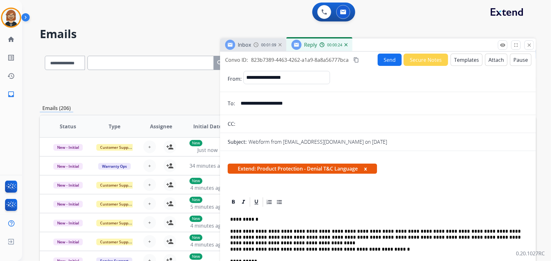
click at [485, 56] on button "Attach" at bounding box center [496, 60] width 22 height 12
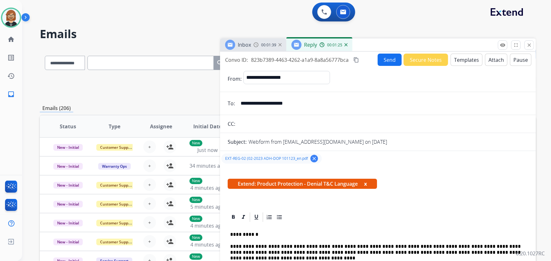
click at [388, 62] on button "Send" at bounding box center [389, 60] width 24 height 12
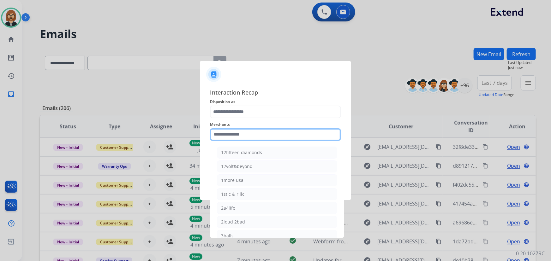
click at [288, 132] on input "text" at bounding box center [275, 134] width 131 height 13
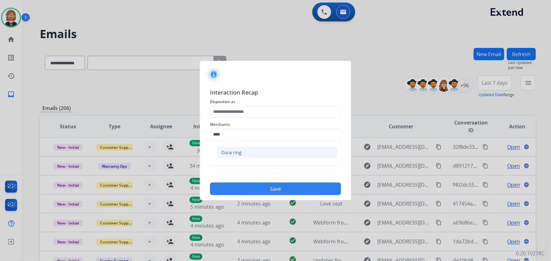
click at [248, 157] on li "Oura ring" at bounding box center [277, 153] width 120 height 12
type input "*********"
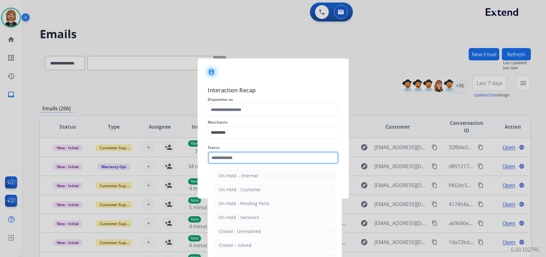
click at [248, 156] on input "text" at bounding box center [273, 157] width 131 height 13
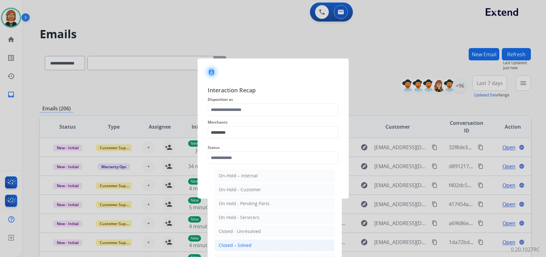
click at [253, 242] on li "Closed – Solved" at bounding box center [275, 245] width 120 height 12
type input "**********"
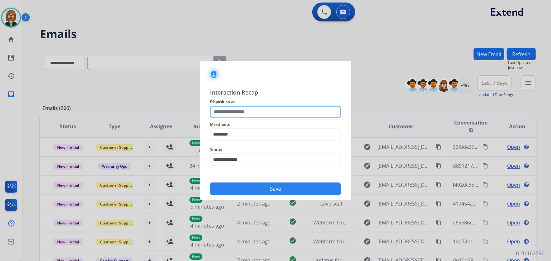
click at [247, 107] on input "text" at bounding box center [275, 112] width 131 height 13
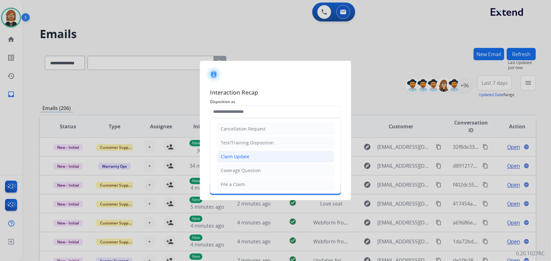
click at [249, 155] on li "Claim Update" at bounding box center [275, 157] width 118 height 12
type input "**********"
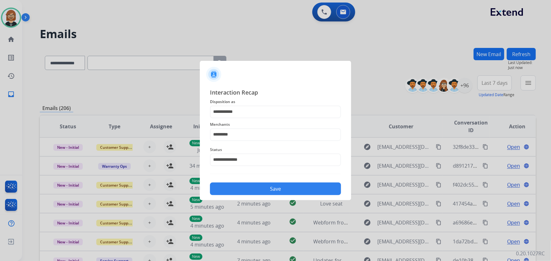
click at [277, 191] on button "Save" at bounding box center [275, 189] width 131 height 13
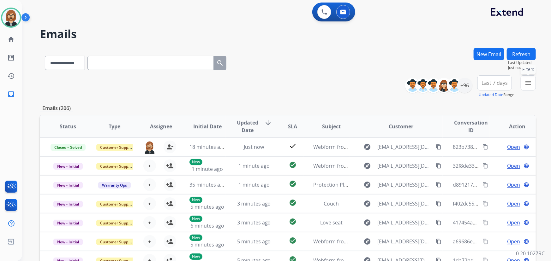
click at [523, 82] on button "menu Filters" at bounding box center [527, 82] width 15 height 15
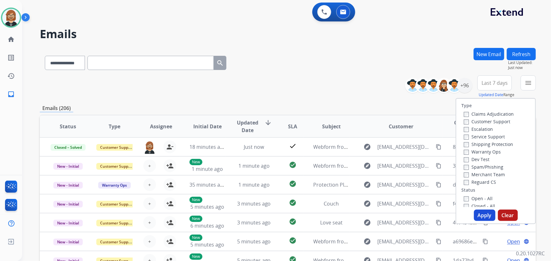
click at [472, 198] on label "Open - All" at bounding box center [478, 199] width 29 height 6
click at [481, 121] on label "Customer Support" at bounding box center [487, 122] width 46 height 6
click at [482, 145] on label "Shipping Protection" at bounding box center [488, 144] width 49 height 6
click at [481, 181] on label "Reguard CS" at bounding box center [480, 182] width 32 height 6
click at [482, 220] on button "Apply" at bounding box center [484, 215] width 21 height 11
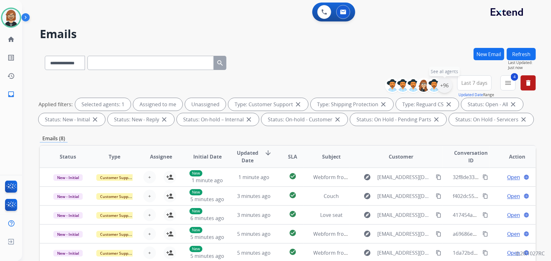
click at [445, 85] on div "+96" at bounding box center [444, 85] width 15 height 15
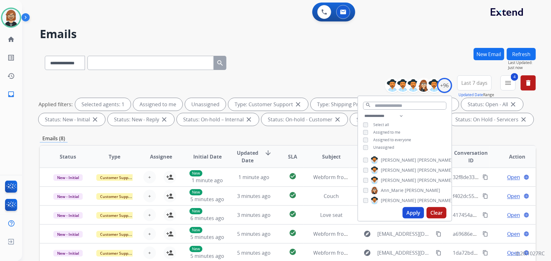
click at [380, 151] on div "**********" at bounding box center [404, 132] width 93 height 40
click at [382, 147] on span "Unassigned" at bounding box center [383, 147] width 21 height 5
drag, startPoint x: 411, startPoint y: 219, endPoint x: 411, endPoint y: 216, distance: 3.2
click at [411, 216] on div "Apply Clear" at bounding box center [404, 213] width 93 height 16
click at [411, 216] on button "Apply" at bounding box center [412, 212] width 21 height 11
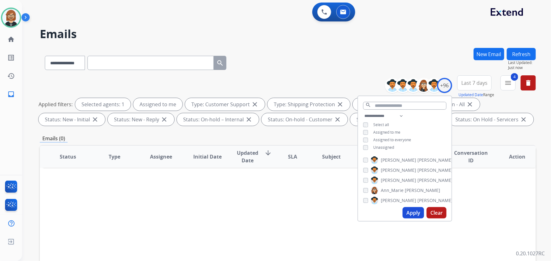
click at [388, 148] on span "Unassigned" at bounding box center [383, 147] width 21 height 5
click at [412, 215] on button "Apply" at bounding box center [412, 212] width 21 height 11
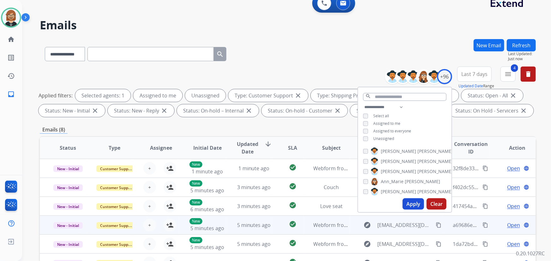
scroll to position [128, 0]
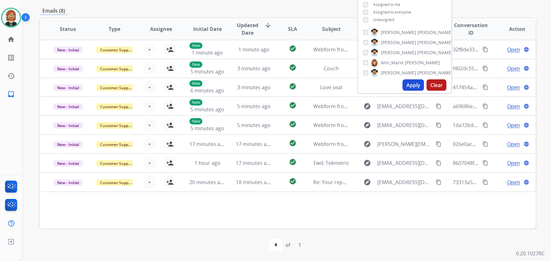
click at [357, 215] on div "Status Type Assignee Initial Date Updated Date arrow_downward SLA Subject Custo…" at bounding box center [288, 122] width 496 height 211
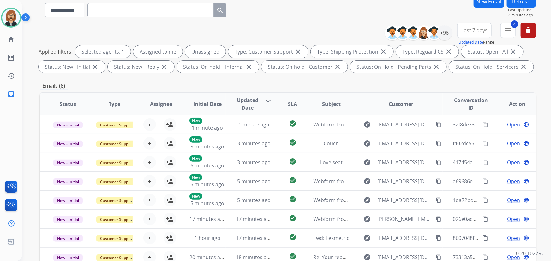
scroll to position [42, 0]
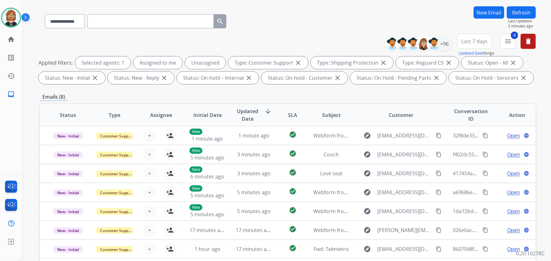
click at [518, 9] on button "Refresh" at bounding box center [520, 12] width 29 height 12
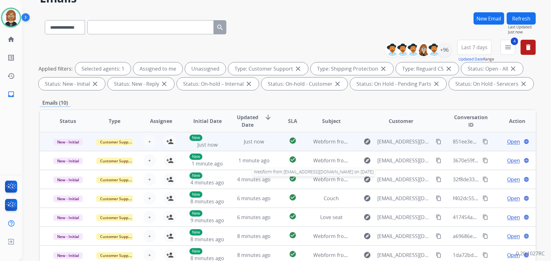
scroll to position [128, 0]
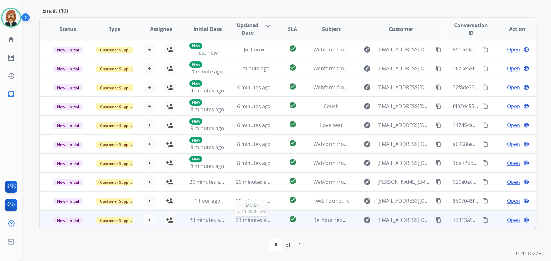
click at [259, 220] on span "21 minutes ago" at bounding box center [254, 220] width 37 height 7
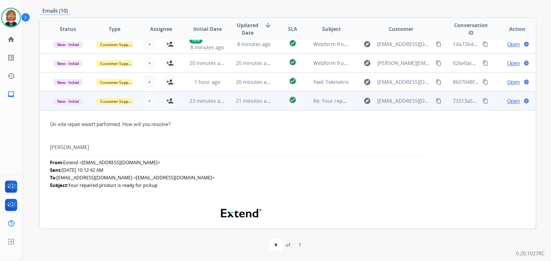
scroll to position [113, 0]
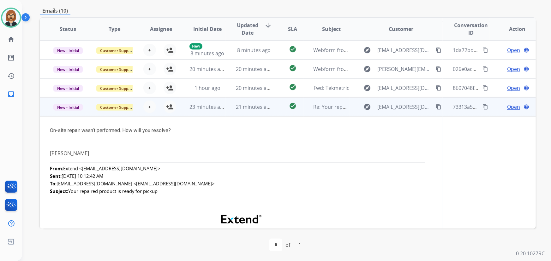
click at [435, 106] on mat-icon "content_copy" at bounding box center [438, 107] width 6 height 6
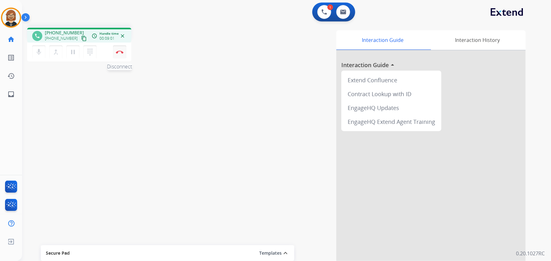
click at [119, 53] on img at bounding box center [120, 51] width 8 height 3
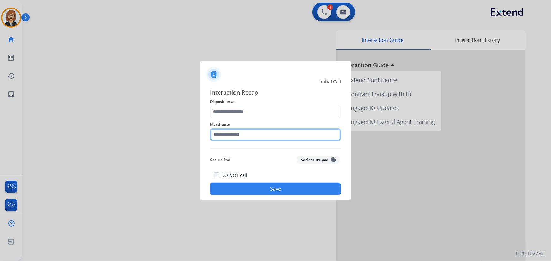
click at [272, 135] on input "text" at bounding box center [275, 134] width 131 height 13
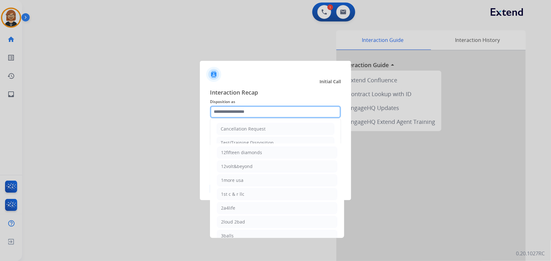
click at [269, 113] on input "text" at bounding box center [275, 112] width 131 height 13
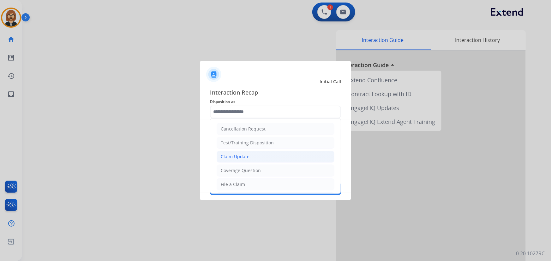
click at [271, 159] on li "Claim Update" at bounding box center [275, 157] width 118 height 12
type input "**********"
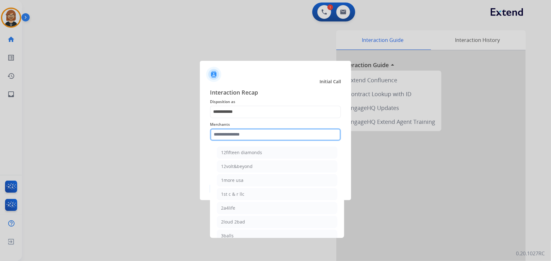
click at [268, 129] on input "text" at bounding box center [275, 134] width 131 height 13
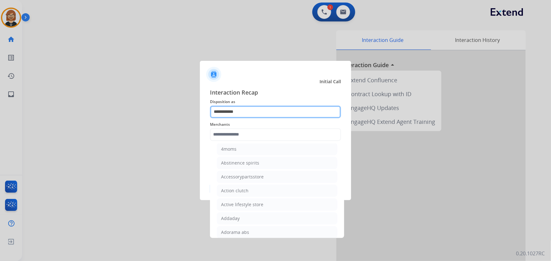
click at [297, 117] on input "**********" at bounding box center [275, 112] width 131 height 13
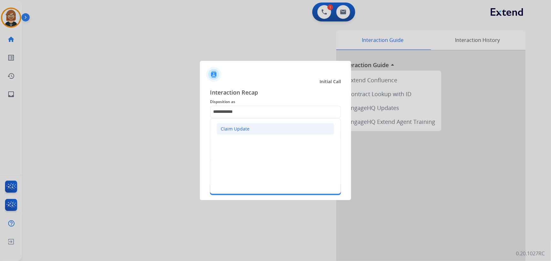
click at [275, 128] on li "Claim Update" at bounding box center [275, 129] width 118 height 12
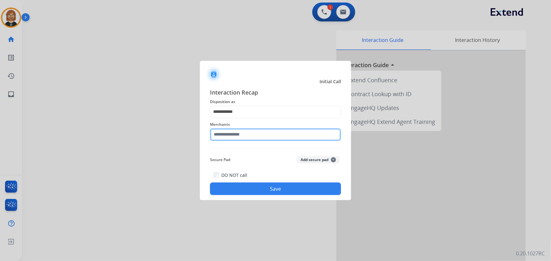
click at [265, 135] on input "text" at bounding box center [275, 134] width 131 height 13
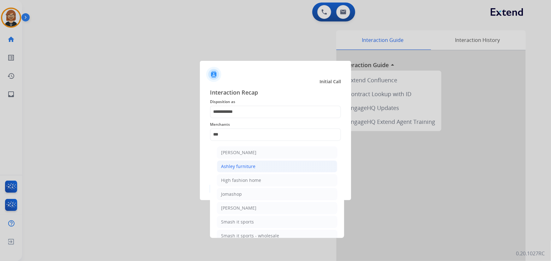
click at [259, 168] on li "Ashley furniture" at bounding box center [277, 167] width 120 height 12
type input "**********"
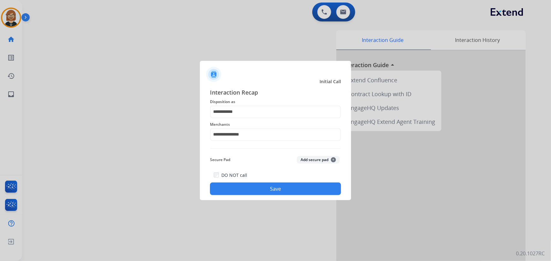
click at [288, 187] on button "Save" at bounding box center [275, 189] width 131 height 13
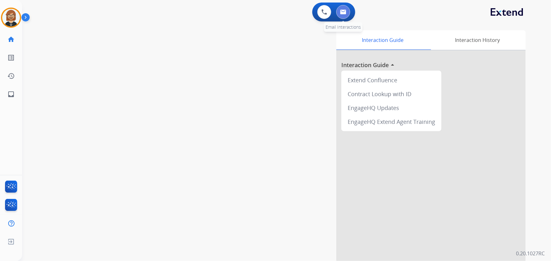
click at [348, 10] on button at bounding box center [343, 12] width 14 height 14
select select "**********"
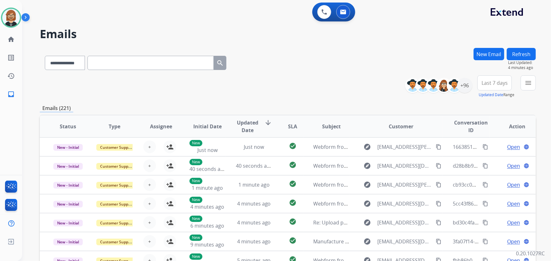
click at [55, 16] on div "0 Voice Interactions 0 Email Interactions" at bounding box center [283, 13] width 506 height 20
click at [7, 20] on img at bounding box center [11, 18] width 18 height 18
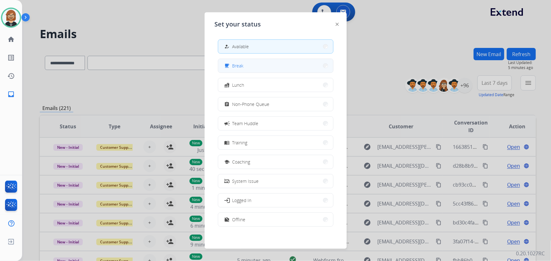
click at [272, 69] on button "free_breakfast Break" at bounding box center [275, 66] width 115 height 14
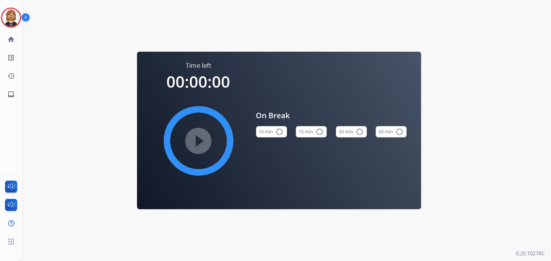
click at [279, 128] on button "10 min radio_button_unchecked" at bounding box center [271, 131] width 31 height 11
click at [198, 139] on mat-icon "play_circle_filled" at bounding box center [199, 141] width 8 height 8
click at [9, 95] on mat-icon "inbox" at bounding box center [11, 95] width 8 height 8
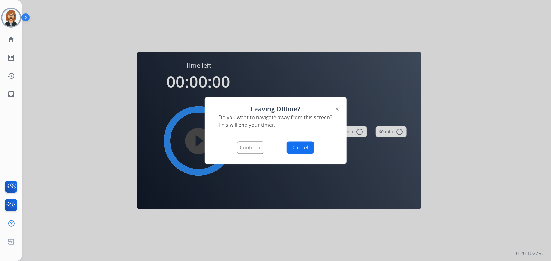
click at [248, 151] on button "Continue" at bounding box center [250, 148] width 27 height 12
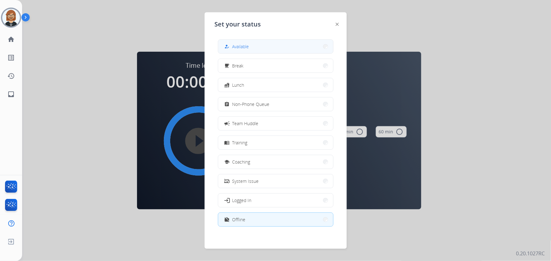
click at [276, 50] on button "how_to_reg Available" at bounding box center [275, 47] width 115 height 14
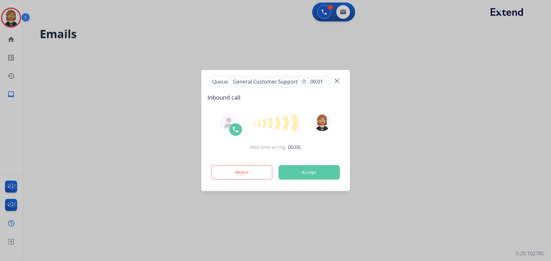
click at [54, 89] on div at bounding box center [275, 130] width 551 height 261
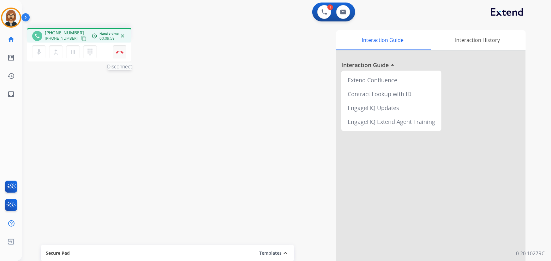
click at [119, 53] on img at bounding box center [120, 51] width 8 height 3
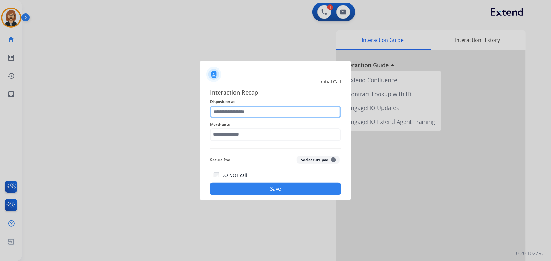
click at [261, 113] on input "text" at bounding box center [275, 112] width 131 height 13
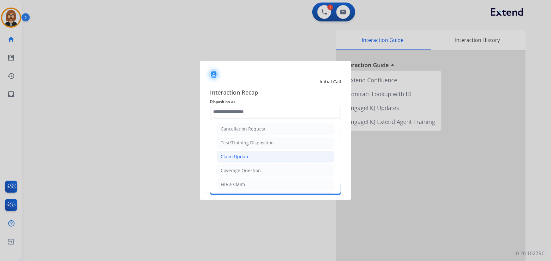
click at [262, 161] on li "Claim Update" at bounding box center [275, 157] width 118 height 12
type input "**********"
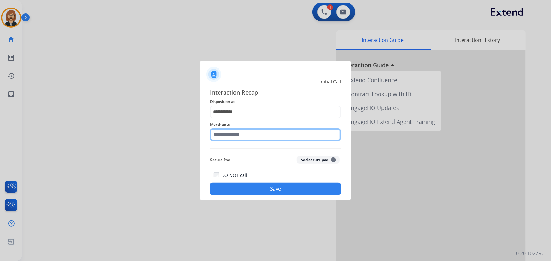
click at [271, 133] on input "text" at bounding box center [275, 134] width 131 height 13
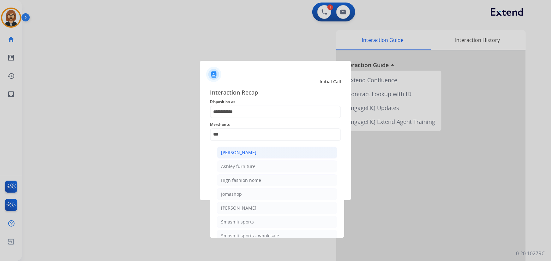
click at [262, 154] on li "[PERSON_NAME]" at bounding box center [277, 153] width 120 height 12
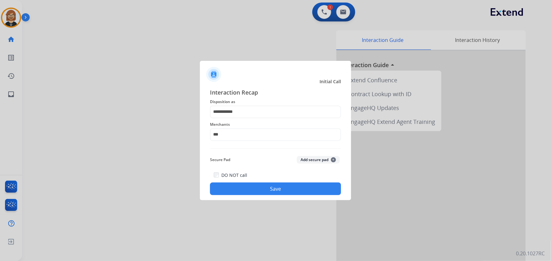
type input "**********"
click at [276, 199] on div "**********" at bounding box center [275, 142] width 151 height 118
click at [278, 193] on button "Save" at bounding box center [275, 189] width 131 height 13
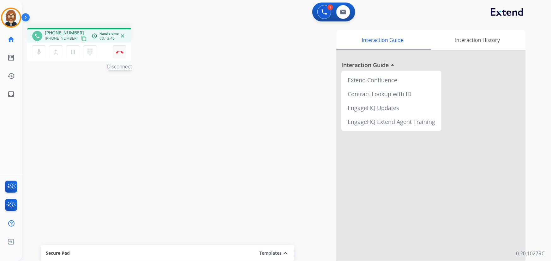
click at [120, 50] on img at bounding box center [120, 51] width 8 height 3
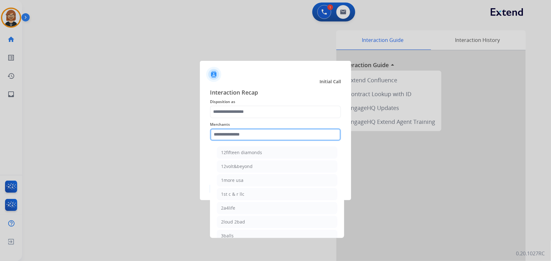
click at [257, 137] on input "text" at bounding box center [275, 134] width 131 height 13
click at [248, 118] on div "Merchants 12fifteen diamonds 12volt&beyond 1more usa 1st c & r llc 2a4life 2lou…" at bounding box center [275, 130] width 131 height 25
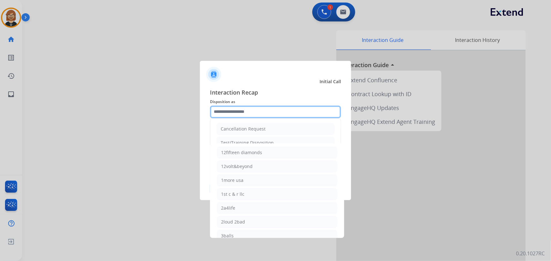
click at [252, 110] on input "text" at bounding box center [275, 112] width 131 height 13
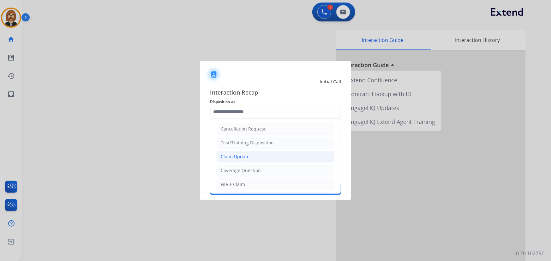
click at [249, 156] on li "Claim Update" at bounding box center [275, 157] width 118 height 12
type input "**********"
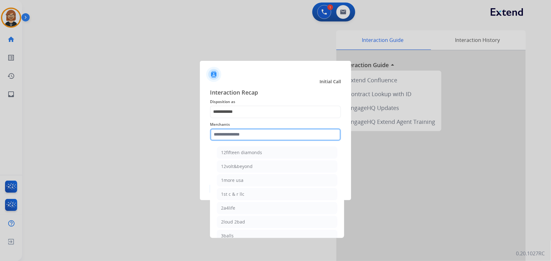
click at [260, 137] on input "text" at bounding box center [275, 134] width 131 height 13
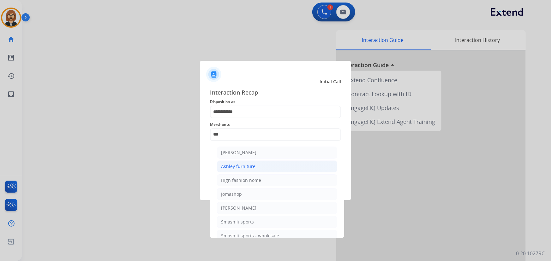
click at [256, 167] on li "Ashley furniture" at bounding box center [277, 167] width 120 height 12
type input "**********"
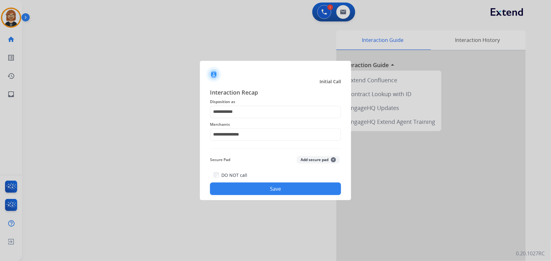
drag, startPoint x: 266, startPoint y: 179, endPoint x: 268, endPoint y: 189, distance: 10.3
click at [268, 187] on div "DO NOT call Save" at bounding box center [275, 183] width 131 height 24
click at [269, 190] on button "Save" at bounding box center [275, 189] width 131 height 13
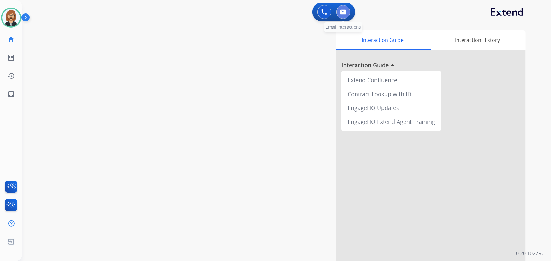
click at [346, 14] on button at bounding box center [343, 12] width 14 height 14
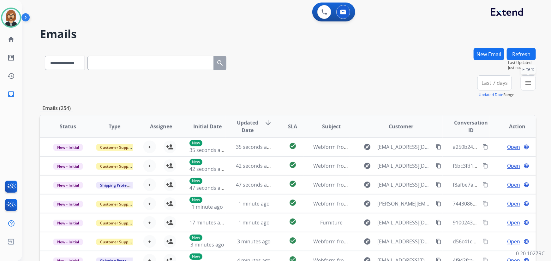
click at [528, 86] on mat-icon "menu" at bounding box center [528, 83] width 8 height 8
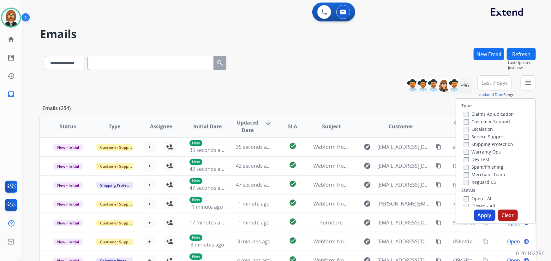
click at [475, 182] on label "Reguard CS" at bounding box center [480, 182] width 32 height 6
click at [481, 120] on label "Customer Support" at bounding box center [487, 122] width 46 height 6
click at [488, 145] on label "Shipping Protection" at bounding box center [488, 144] width 49 height 6
click at [481, 201] on label "Open - All" at bounding box center [478, 199] width 29 height 6
click at [482, 215] on button "Apply" at bounding box center [484, 215] width 21 height 11
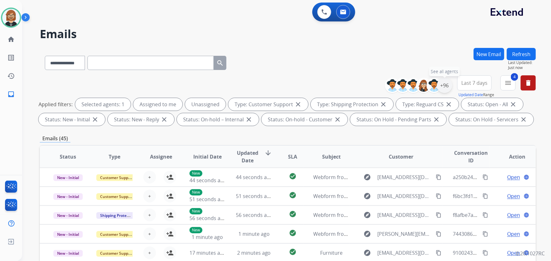
click at [444, 85] on div "+96" at bounding box center [444, 85] width 15 height 15
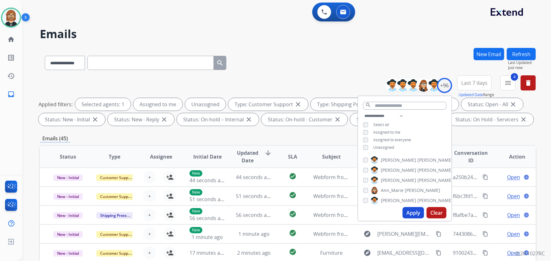
click at [380, 57] on div "**********" at bounding box center [288, 61] width 496 height 27
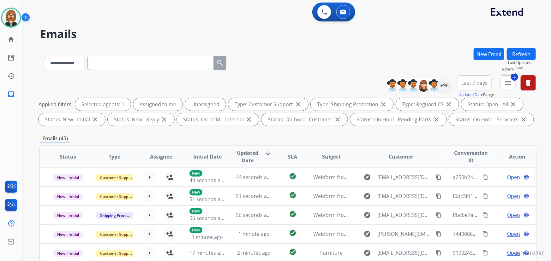
click at [506, 86] on mat-icon "menu" at bounding box center [508, 83] width 8 height 8
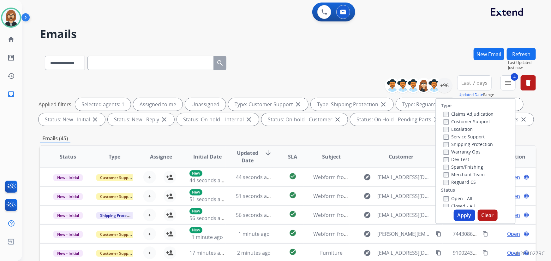
click at [467, 219] on button "Apply" at bounding box center [463, 215] width 21 height 11
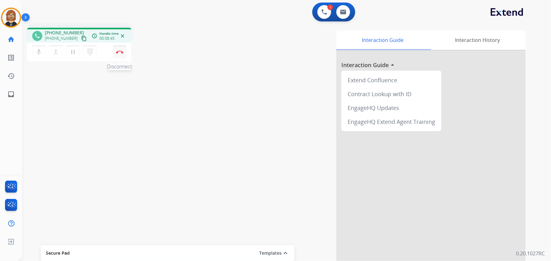
click at [117, 53] on img at bounding box center [120, 51] width 8 height 3
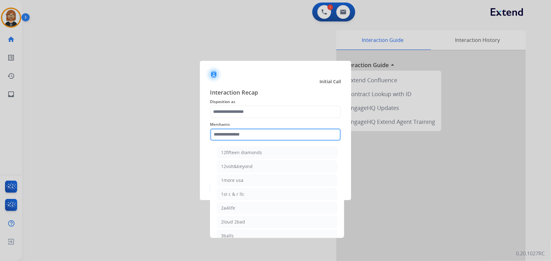
click at [261, 136] on input "text" at bounding box center [275, 134] width 131 height 13
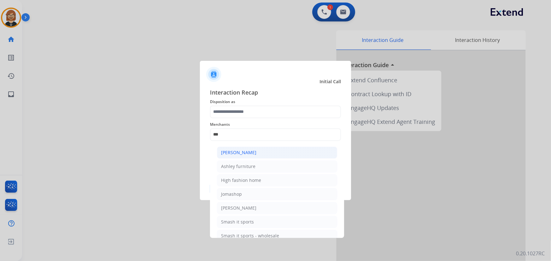
click at [285, 151] on li "[PERSON_NAME]" at bounding box center [277, 153] width 120 height 12
type input "**********"
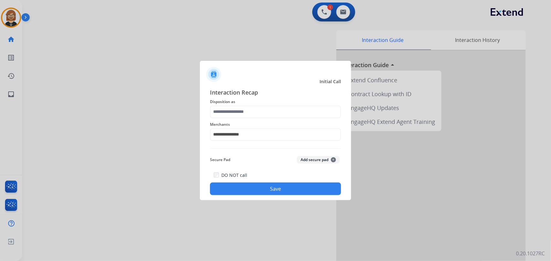
click at [281, 105] on span "Disposition as" at bounding box center [275, 102] width 131 height 8
click at [282, 109] on input "text" at bounding box center [275, 112] width 131 height 13
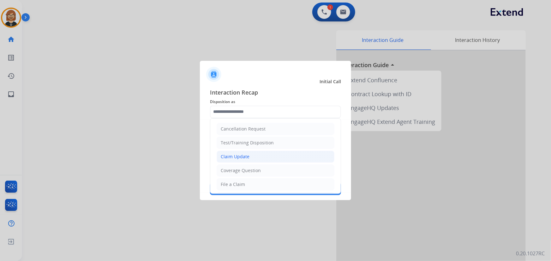
click at [273, 155] on li "Claim Update" at bounding box center [275, 157] width 118 height 12
type input "**********"
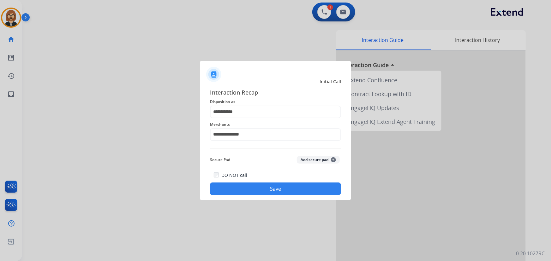
click at [290, 194] on button "Save" at bounding box center [275, 189] width 131 height 13
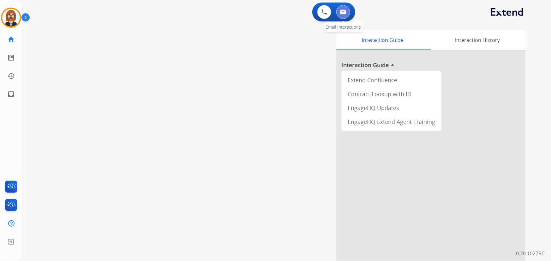
click at [346, 13] on button at bounding box center [343, 12] width 14 height 14
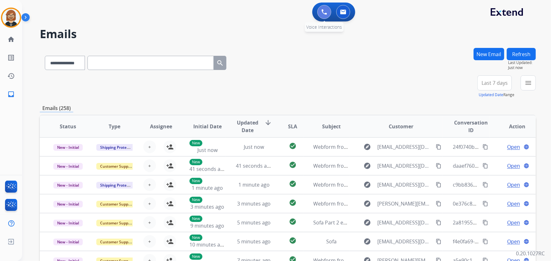
click at [327, 13] on button at bounding box center [324, 12] width 14 height 14
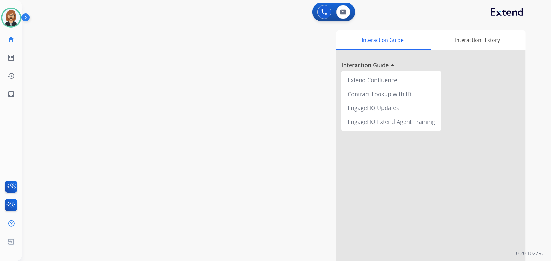
click at [62, 103] on div "swap_horiz Break voice bridge close_fullscreen Connect 3-Way Call merge_type Se…" at bounding box center [278, 154] width 513 height 263
click at [16, 19] on img at bounding box center [11, 18] width 18 height 18
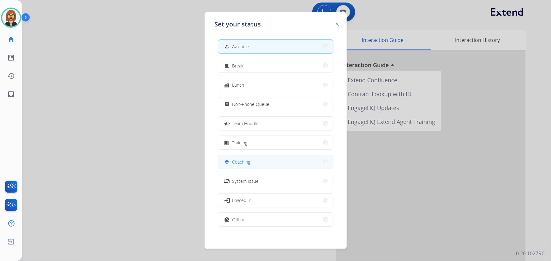
click at [288, 164] on button "school Coaching" at bounding box center [275, 162] width 115 height 14
